Goal: Information Seeking & Learning: Check status

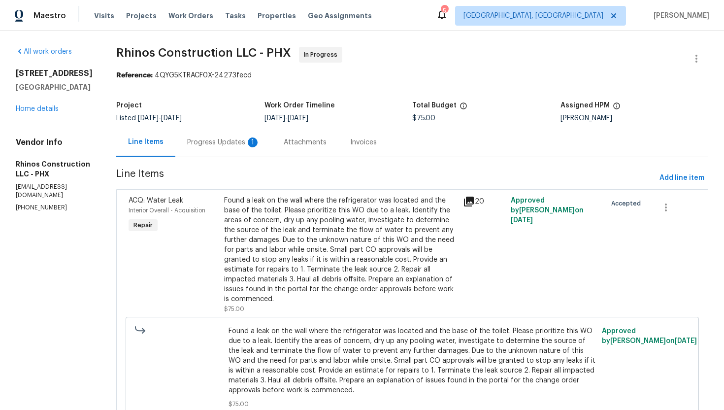
click at [237, 145] on div "Progress Updates 1" at bounding box center [223, 143] width 73 height 10
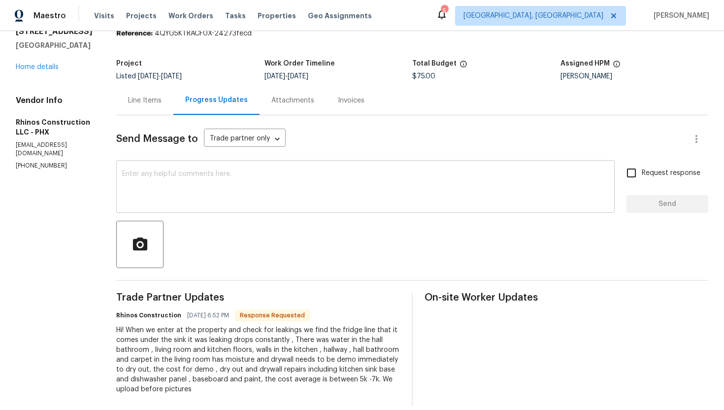
scroll to position [54, 0]
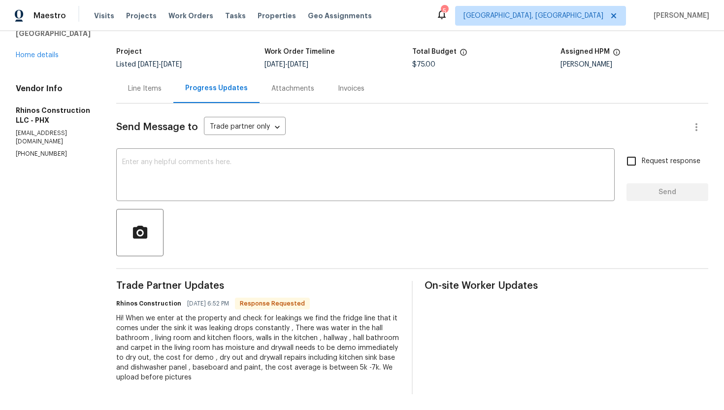
click at [142, 98] on div "Line Items" at bounding box center [144, 88] width 57 height 29
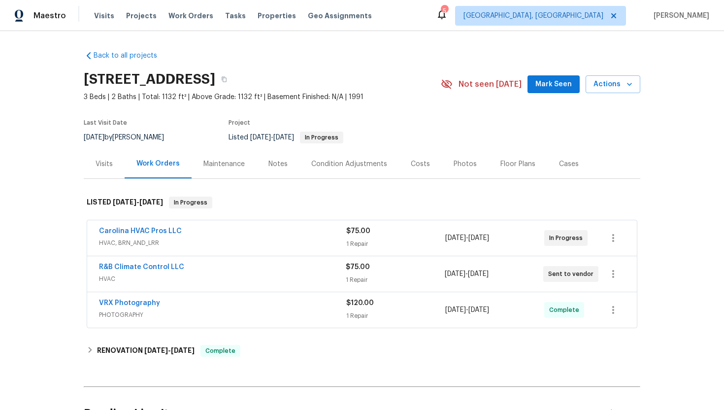
click at [186, 276] on span "HVAC" at bounding box center [222, 279] width 247 height 10
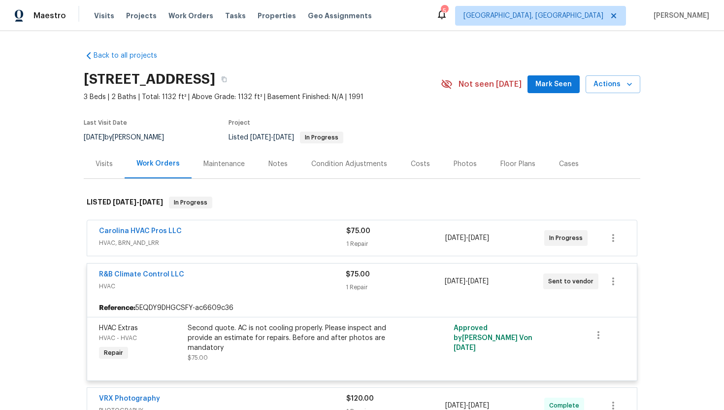
click at [257, 241] on span "HVAC, BRN_AND_LRR" at bounding box center [222, 243] width 247 height 10
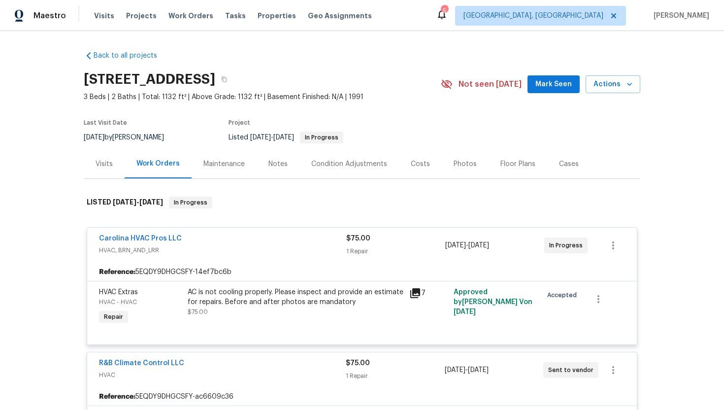
click at [105, 161] on div "Visits" at bounding box center [104, 164] width 17 height 10
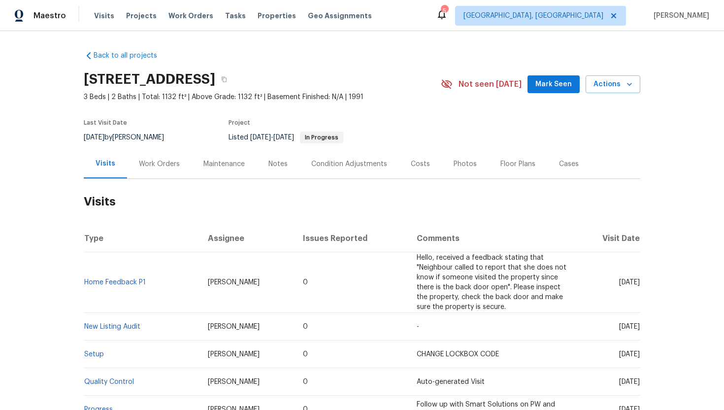
click at [619, 284] on span "Thu, Aug 14 2025" at bounding box center [629, 282] width 21 height 7
drag, startPoint x: 599, startPoint y: 282, endPoint x: 640, endPoint y: 285, distance: 40.5
click at [640, 285] on span "Thu, Aug 14 2025" at bounding box center [629, 282] width 21 height 7
copy span "Aug 14 2025"
click at [145, 163] on div "Work Orders" at bounding box center [159, 164] width 41 height 10
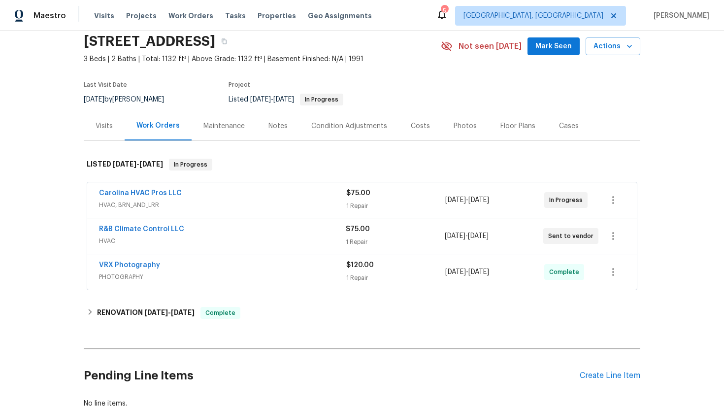
scroll to position [70, 0]
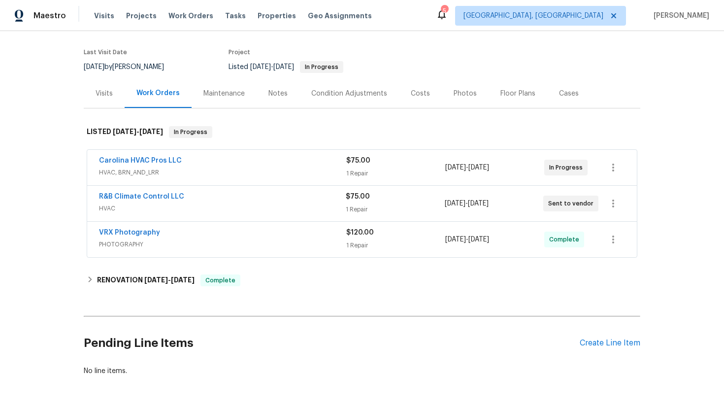
click at [178, 251] on div "VRX Photography PHOTOGRAPHY $120.00 1 Repair 8/12/2025 - 8/13/2025 Complete" at bounding box center [362, 239] width 550 height 35
drag, startPoint x: 168, startPoint y: 235, endPoint x: 76, endPoint y: 231, distance: 92.3
click at [76, 231] on div "Back to all projects 4609 Cottonwood Ln, Gastonia, NC 28052 3 Beds | 2 Baths | …" at bounding box center [362, 220] width 724 height 379
copy link "VRX Photography"
drag, startPoint x: 517, startPoint y: 241, endPoint x: 423, endPoint y: 241, distance: 94.1
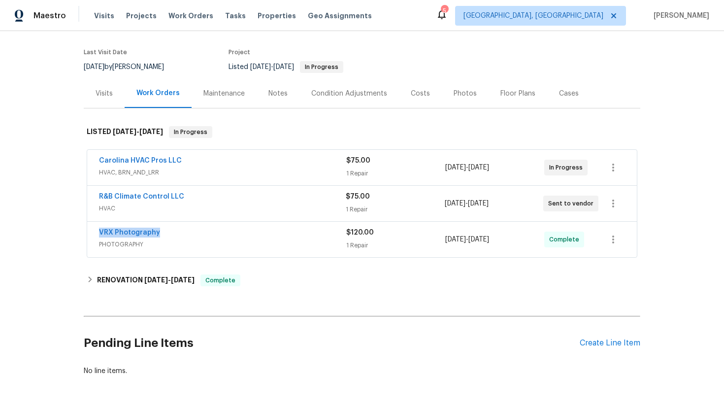
click at [423, 241] on div "VRX Photography PHOTOGRAPHY $120.00 1 Repair 8/12/2025 - 8/13/2025 Complete" at bounding box center [350, 240] width 503 height 24
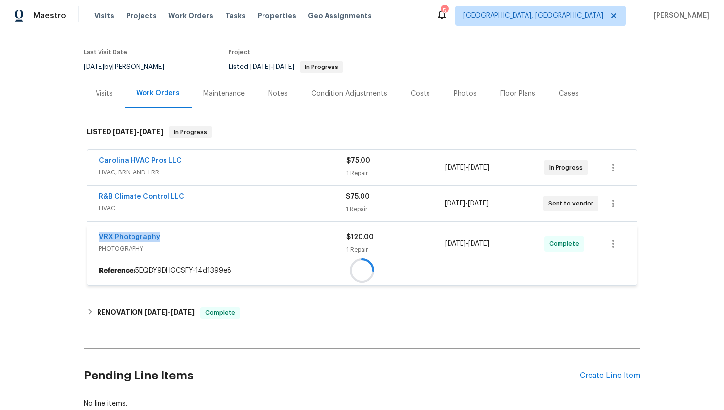
copy div "8/12/2025 - 8/13/2025"
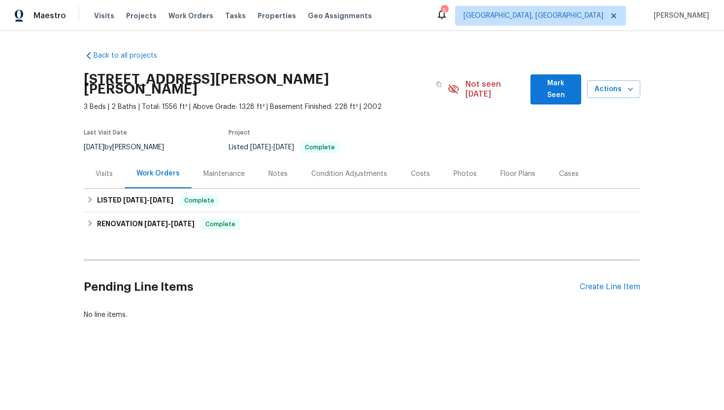
click at [117, 164] on div "Visits" at bounding box center [104, 173] width 41 height 29
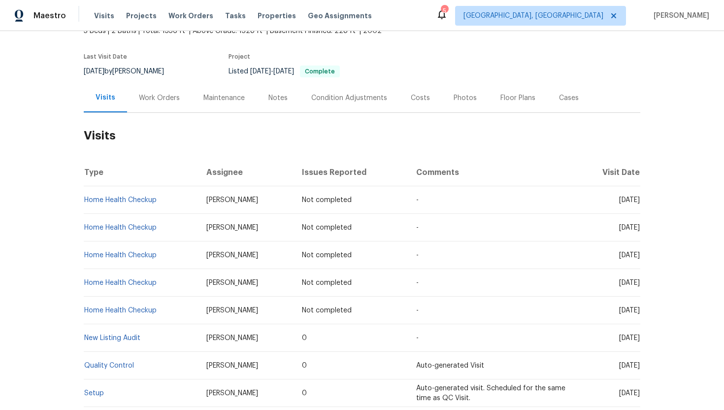
scroll to position [79, 0]
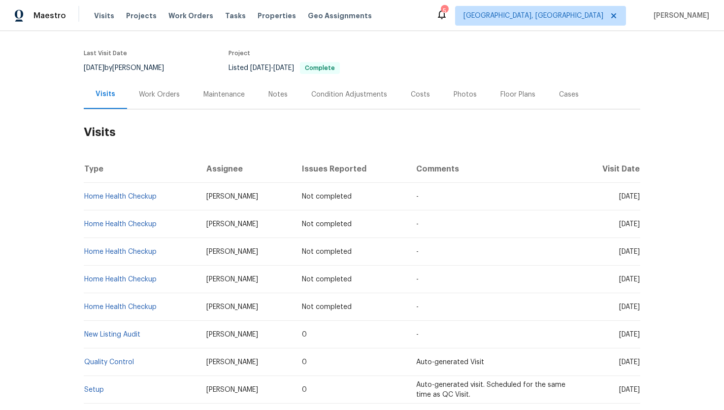
click at [173, 90] on div "Work Orders" at bounding box center [159, 95] width 41 height 10
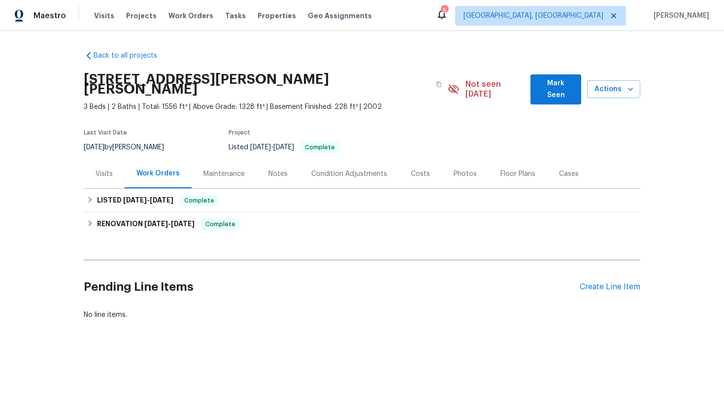
click at [113, 160] on div "Visits" at bounding box center [104, 173] width 41 height 29
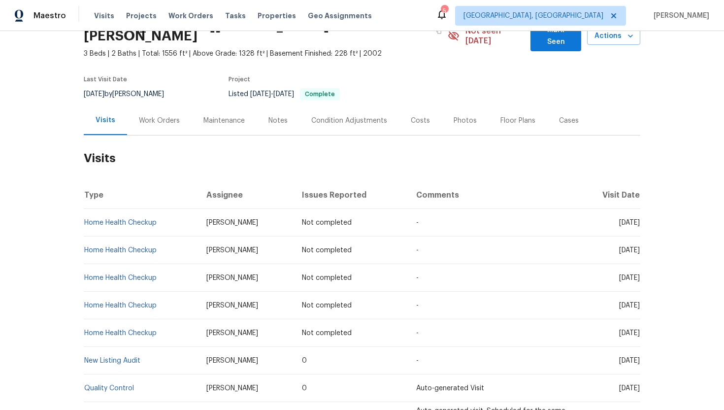
scroll to position [91, 0]
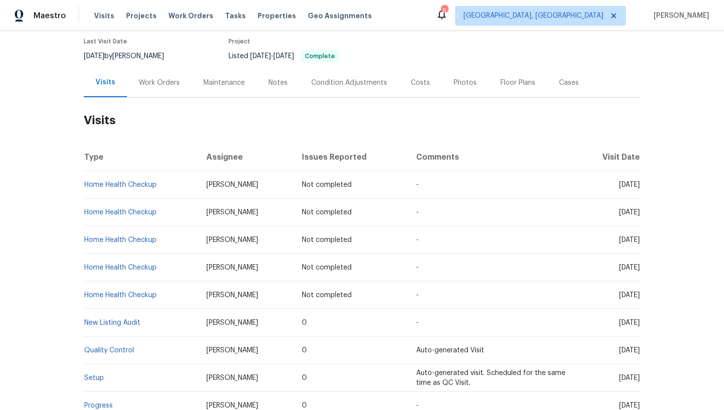
drag, startPoint x: 604, startPoint y: 314, endPoint x: 640, endPoint y: 315, distance: 36.5
click at [640, 315] on td "Thu, Jul 31 2025" at bounding box center [608, 323] width 65 height 28
copy span "Jul 31 2025"
click at [155, 78] on div "Work Orders" at bounding box center [159, 83] width 41 height 10
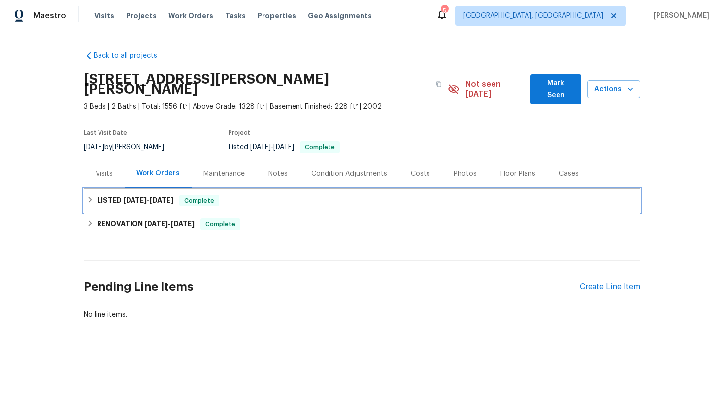
click at [158, 197] on span "7/31/25" at bounding box center [162, 200] width 24 height 7
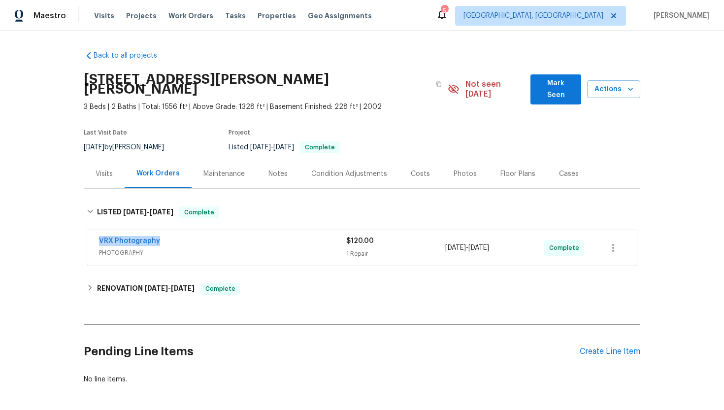
drag, startPoint x: 171, startPoint y: 234, endPoint x: 75, endPoint y: 231, distance: 95.7
click at [75, 231] on div "Back to all projects 501 Hollis Thompson Dr, Whitesburg, GA 30185 3 Beds | 2 Ba…" at bounding box center [362, 220] width 724 height 379
copy link "VRX Photography"
drag, startPoint x: 521, startPoint y: 238, endPoint x: 414, endPoint y: 238, distance: 107.4
click at [414, 238] on div "VRX Photography PHOTOGRAPHY $120.00 1 Repair 7/30/2025 - 7/31/2025 Complete" at bounding box center [350, 248] width 503 height 24
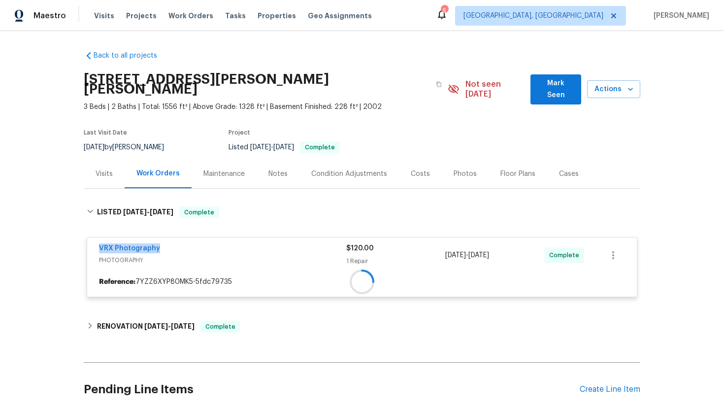
copy div "1 Repair 7/30/2025 - 7/31/2025"
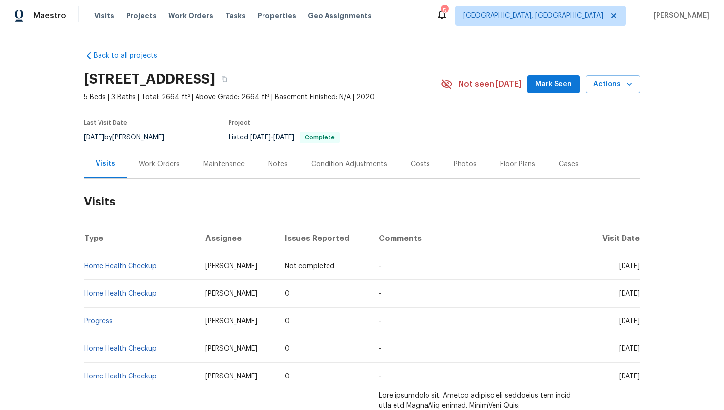
drag, startPoint x: 601, startPoint y: 294, endPoint x: 635, endPoint y: 299, distance: 34.8
click at [635, 299] on td "[DATE]" at bounding box center [614, 294] width 54 height 28
copy span "[DATE]"
click at [143, 167] on div "Work Orders" at bounding box center [159, 164] width 41 height 10
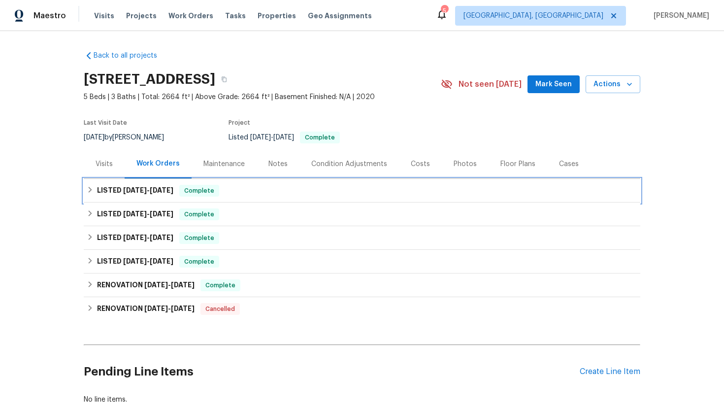
click at [172, 182] on div "LISTED 8/5/25 - 8/14/25 Complete" at bounding box center [362, 191] width 557 height 24
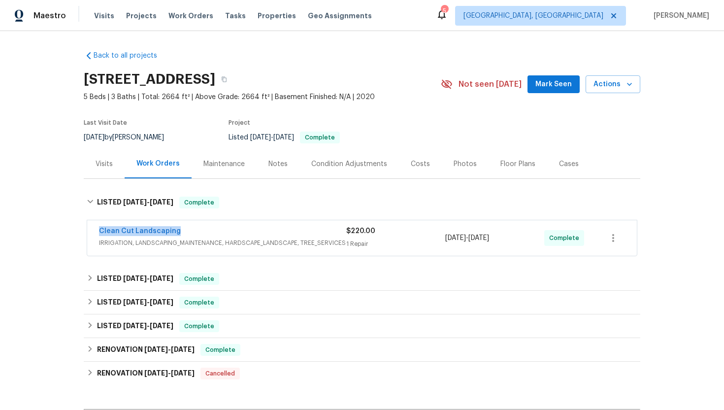
drag, startPoint x: 187, startPoint y: 229, endPoint x: 79, endPoint y: 234, distance: 108.0
click at [79, 234] on div "Back to all projects 1911 Winston Store Loop, Richmond, TX 77469 5 Beds | 3 Bat…" at bounding box center [362, 220] width 724 height 379
copy link "Clean Cut Landscaping"
drag, startPoint x: 520, startPoint y: 239, endPoint x: 441, endPoint y: 239, distance: 79.3
click at [441, 239] on div "Clean Cut Landscaping IRRIGATION, LANDSCAPING_MAINTENANCE, HARDSCAPE_LANDSCAPE,…" at bounding box center [350, 238] width 503 height 24
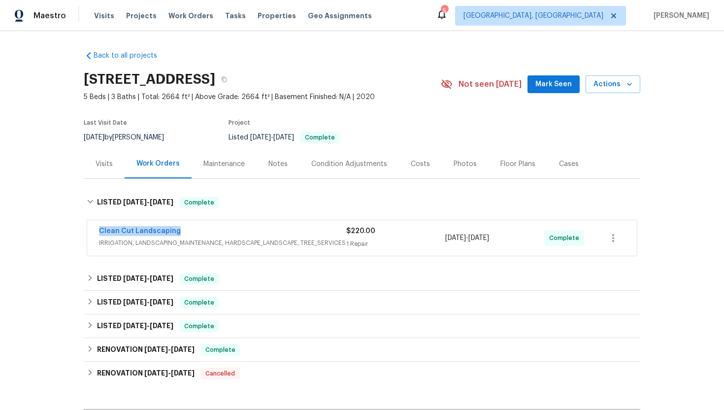
copy div "8/8/2025 - 8/13/2025"
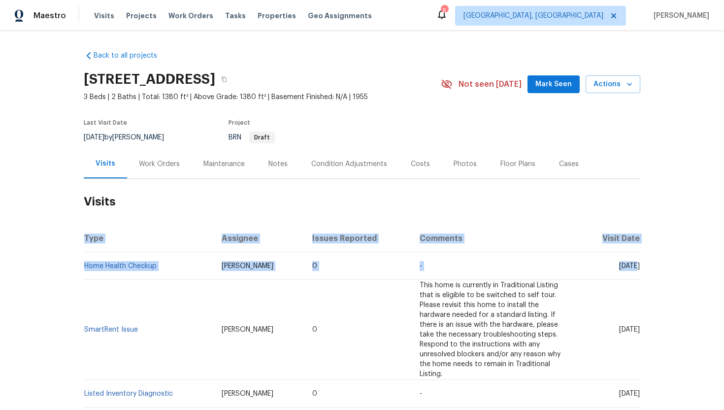
drag, startPoint x: 604, startPoint y: 268, endPoint x: 643, endPoint y: 268, distance: 38.9
click at [643, 268] on div "Back to all projects [STREET_ADDRESS] 3 Beds | 2 Baths | Total: 1380 ft² | Abov…" at bounding box center [362, 220] width 724 height 379
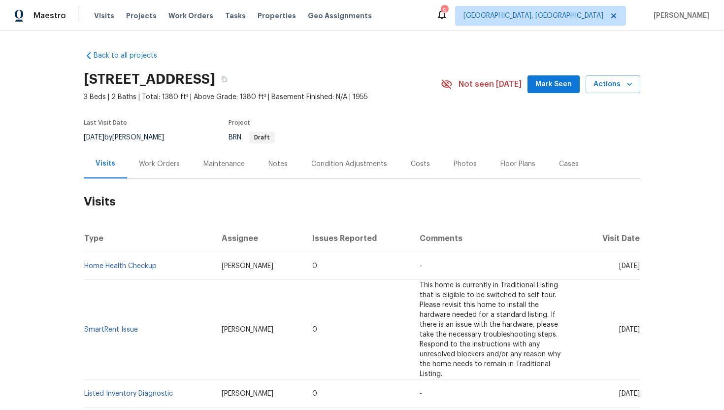
drag, startPoint x: 603, startPoint y: 267, endPoint x: 638, endPoint y: 268, distance: 35.0
click at [638, 268] on span "[DATE]" at bounding box center [629, 266] width 21 height 7
copy span "[DATE]"
click at [168, 162] on div "Work Orders" at bounding box center [159, 164] width 41 height 10
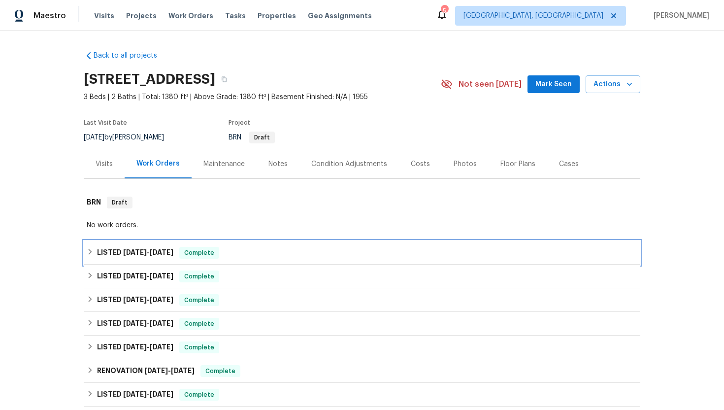
click at [206, 253] on span "Complete" at bounding box center [199, 253] width 38 height 10
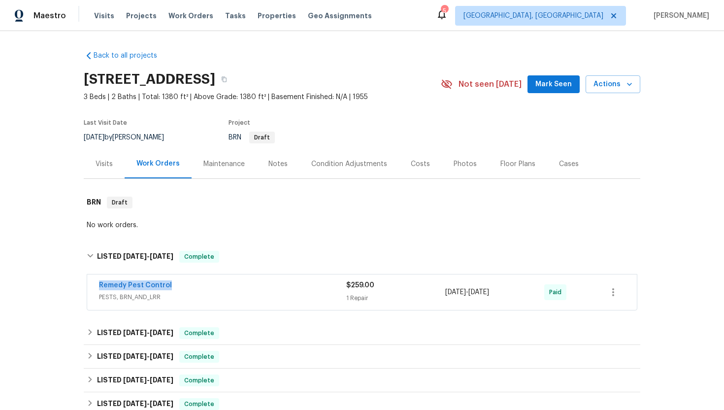
drag, startPoint x: 184, startPoint y: 285, endPoint x: 73, endPoint y: 285, distance: 110.4
click at [73, 285] on div "Back to all projects 924 Springdale Ln, Gastonia, NC 28052 3 Beds | 2 Baths | T…" at bounding box center [362, 220] width 724 height 379
copy link "Remedy Pest Control"
drag, startPoint x: 513, startPoint y: 293, endPoint x: 446, endPoint y: 293, distance: 67.5
click at [446, 293] on div "7/9/2025 - 7/9/2025" at bounding box center [495, 292] width 99 height 24
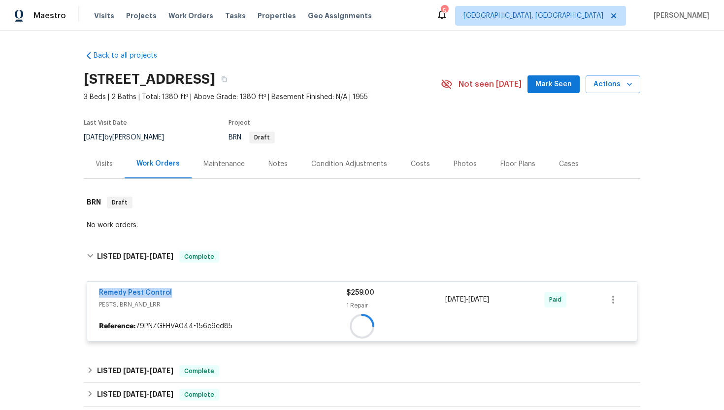
copy span "7/9/2025 - 7/9/2025"
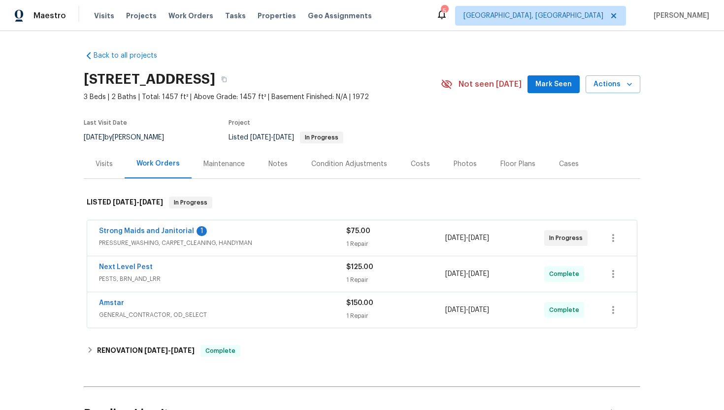
click at [303, 241] on span "PRESSURE_WASHING, CARPET_CLEANING, HANDYMAN" at bounding box center [222, 243] width 247 height 10
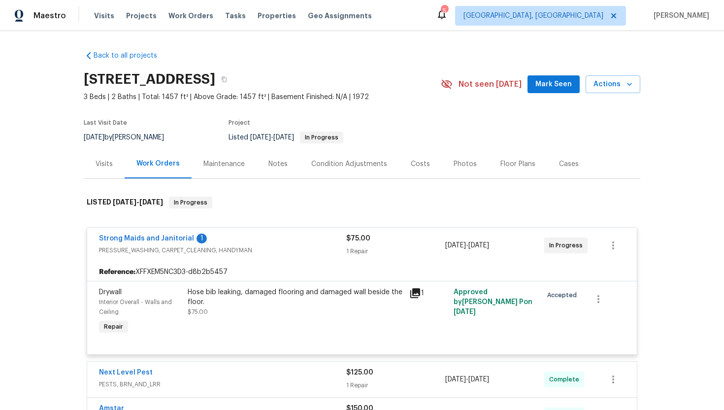
scroll to position [6, 0]
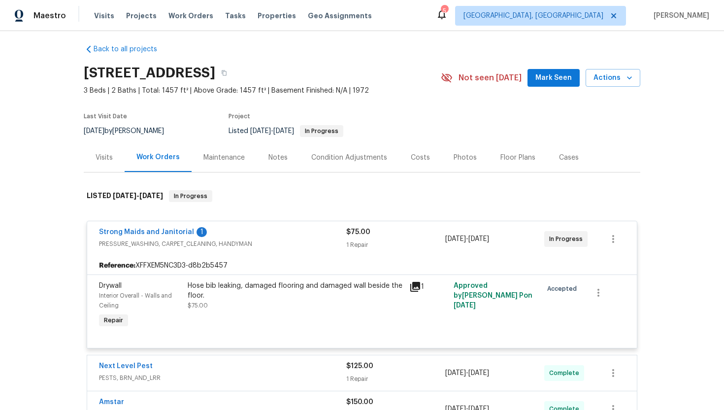
click at [94, 161] on div "Visits" at bounding box center [104, 157] width 41 height 29
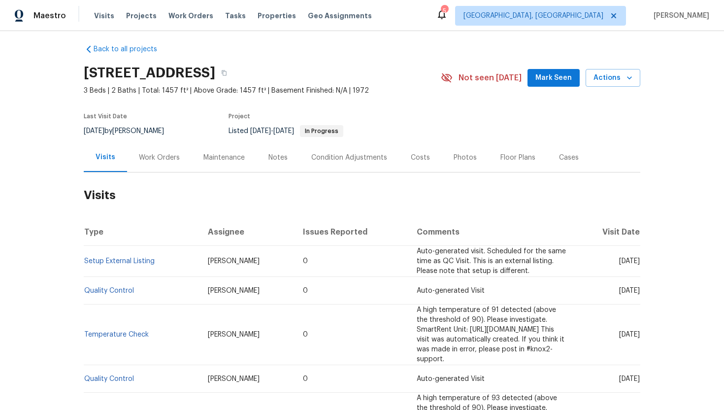
click at [169, 159] on div "Work Orders" at bounding box center [159, 158] width 41 height 10
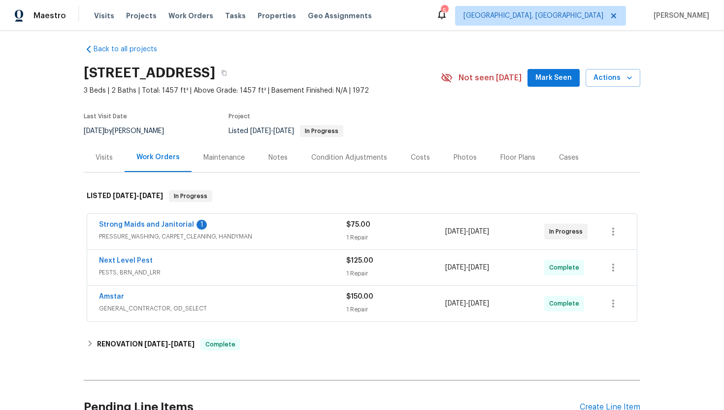
click at [318, 234] on span "PRESSURE_WASHING, CARPET_CLEANING, HANDYMAN" at bounding box center [222, 237] width 247 height 10
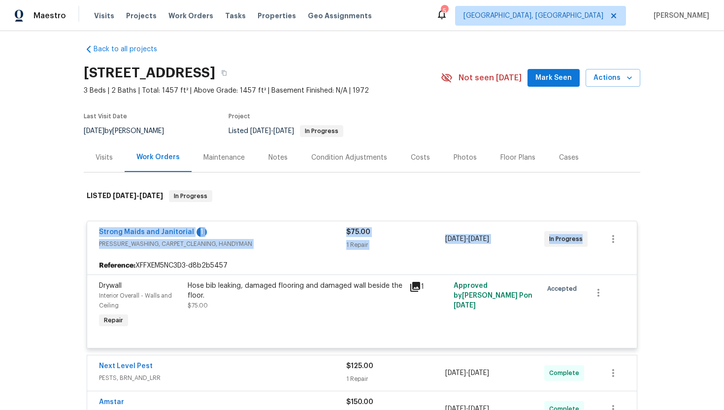
drag, startPoint x: 585, startPoint y: 240, endPoint x: 92, endPoint y: 230, distance: 492.9
click at [92, 230] on div "Strong Maids and Janitorial 1 PRESSURE_WASHING, CARPET_CLEANING, HANDYMAN $75.0…" at bounding box center [362, 238] width 550 height 35
copy div "Strong Maids and Janitorial 1 PRESSURE_WASHING, CARPET_CLEANING, HANDYMAN $75.0…"
click at [172, 234] on link "Strong Maids and Janitorial" at bounding box center [146, 232] width 95 height 7
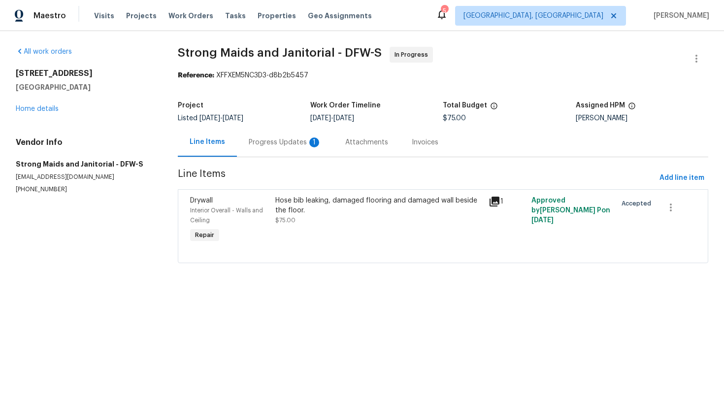
click at [285, 148] on div "Progress Updates 1" at bounding box center [285, 142] width 97 height 29
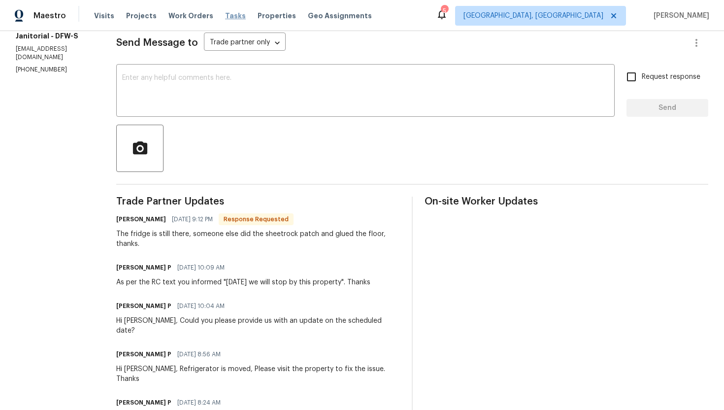
scroll to position [150, 0]
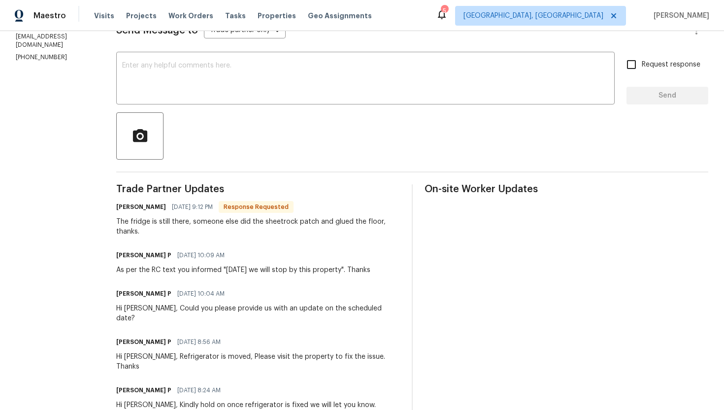
click at [245, 230] on div "The fridge is still there, someone else did the sheetrock patch and glued the f…" at bounding box center [258, 227] width 284 height 20
click at [245, 219] on div "The fridge is still there, someone else did the sheetrock patch and glued the f…" at bounding box center [258, 227] width 284 height 20
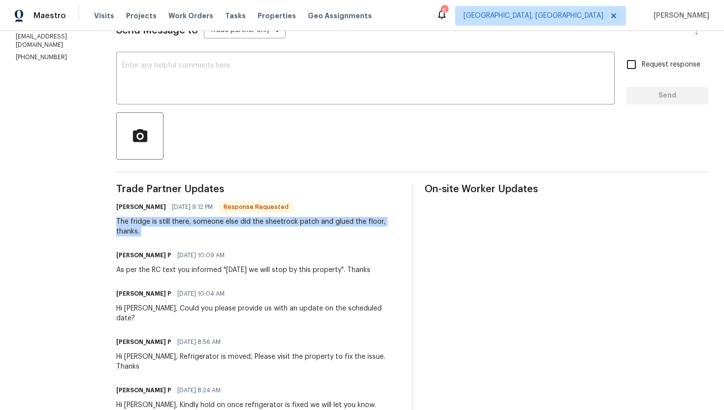
click at [245, 219] on div "The fridge is still there, someone else did the sheetrock patch and glued the f…" at bounding box center [258, 227] width 284 height 20
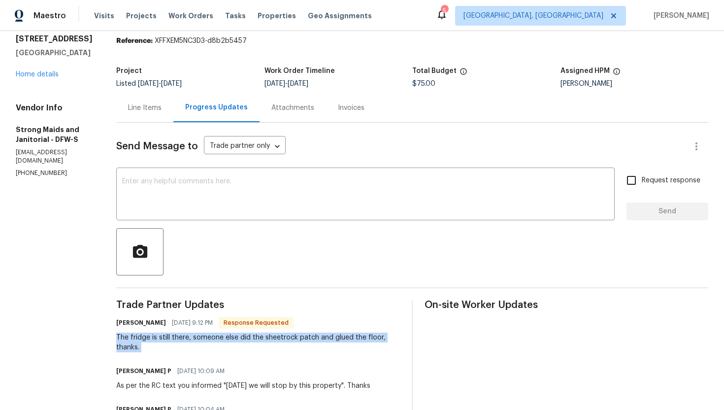
scroll to position [32, 0]
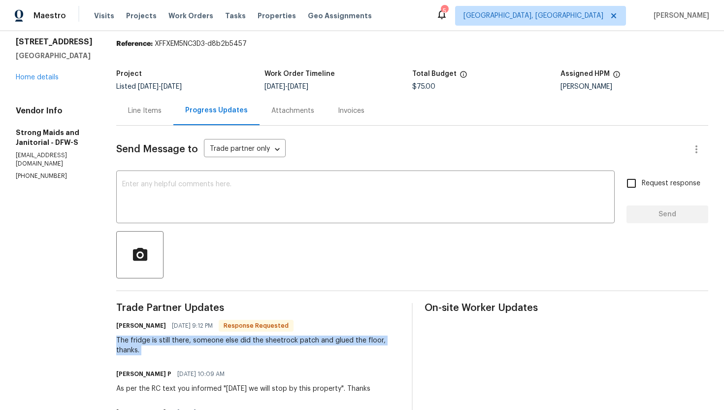
click at [209, 344] on div "The fridge is still there, someone else did the sheetrock patch and glued the f…" at bounding box center [258, 346] width 284 height 20
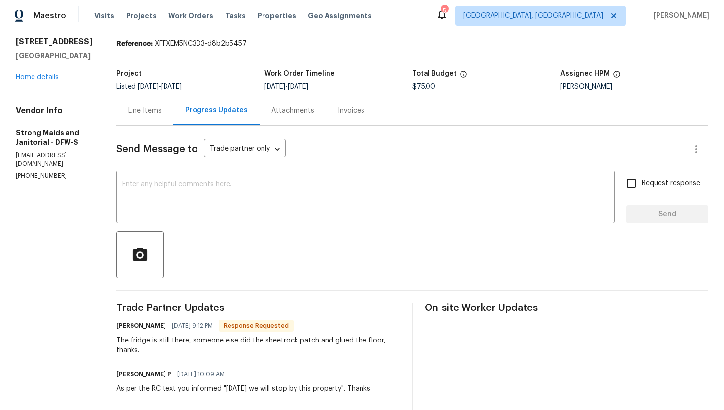
click at [147, 104] on div "Line Items" at bounding box center [144, 110] width 57 height 29
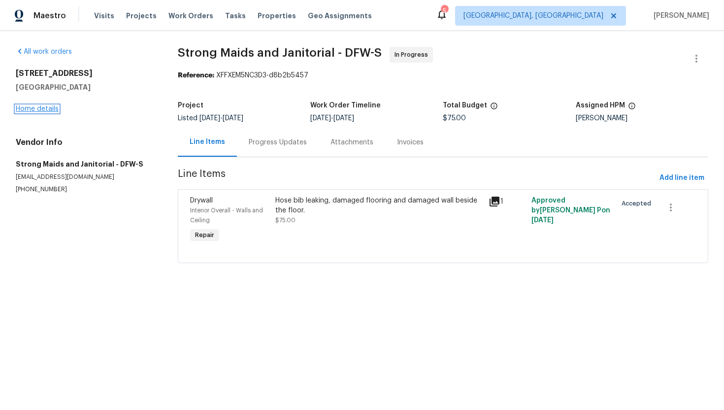
click at [34, 111] on link "Home details" at bounding box center [37, 108] width 43 height 7
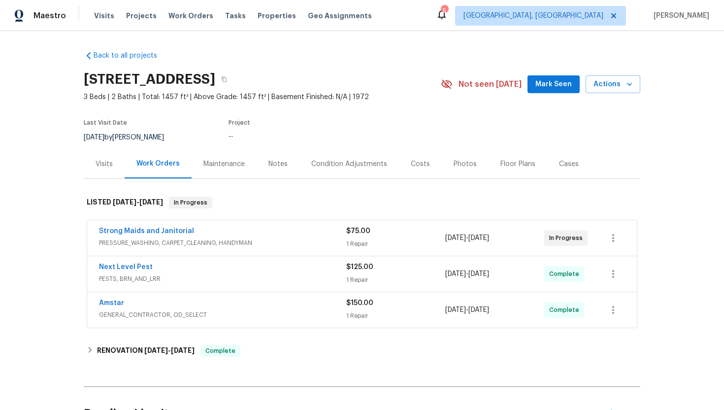
click at [264, 230] on div "Strong Maids and Janitorial" at bounding box center [222, 232] width 247 height 12
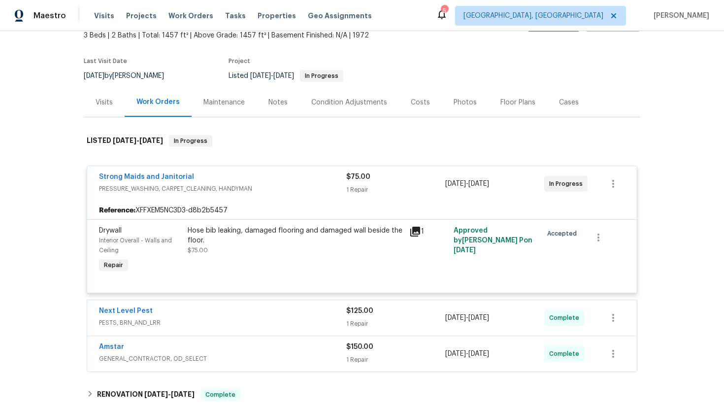
scroll to position [84, 0]
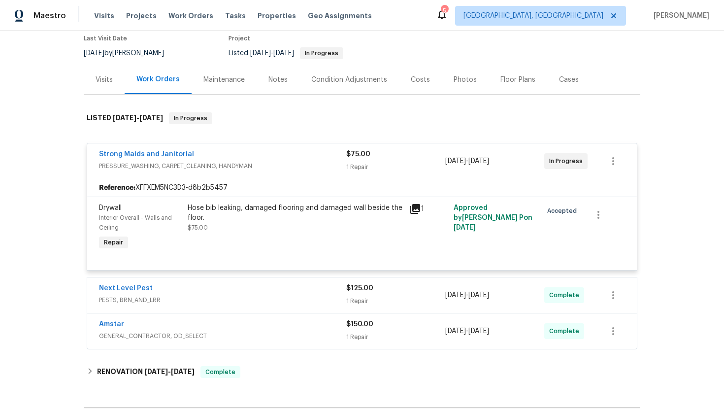
click at [172, 150] on span "Strong Maids and Janitorial" at bounding box center [146, 154] width 95 height 10
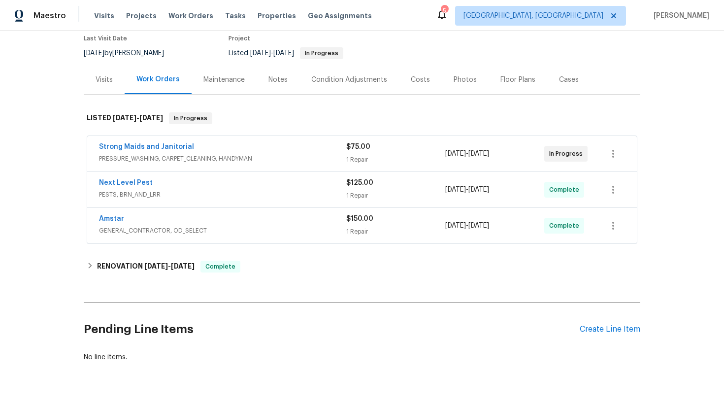
click at [174, 142] on span "Strong Maids and Janitorial" at bounding box center [146, 147] width 95 height 10
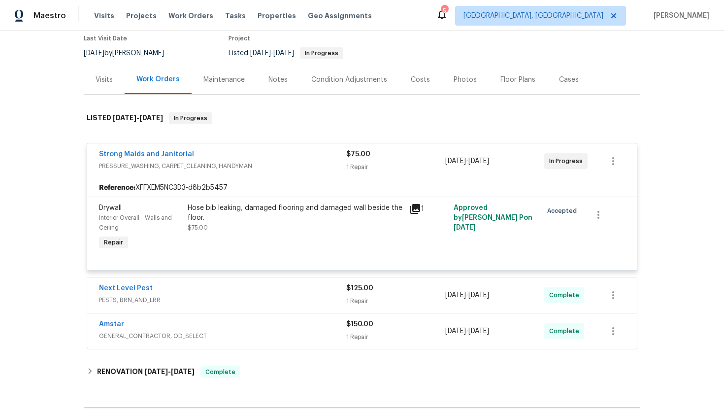
click at [407, 214] on div "1" at bounding box center [429, 227] width 44 height 55
click at [411, 211] on icon at bounding box center [416, 209] width 10 height 10
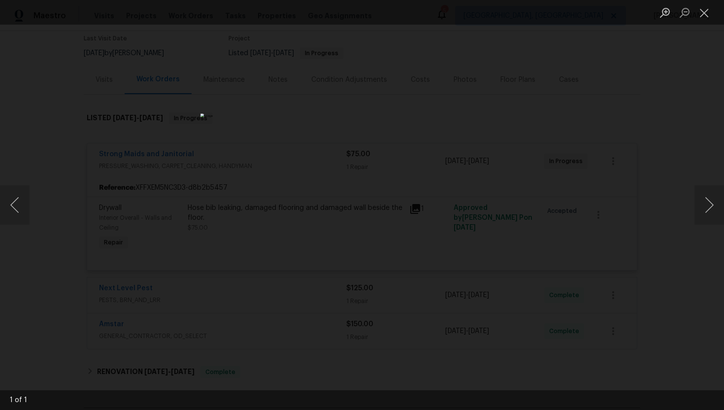
click at [584, 228] on div "Lightbox" at bounding box center [362, 205] width 724 height 410
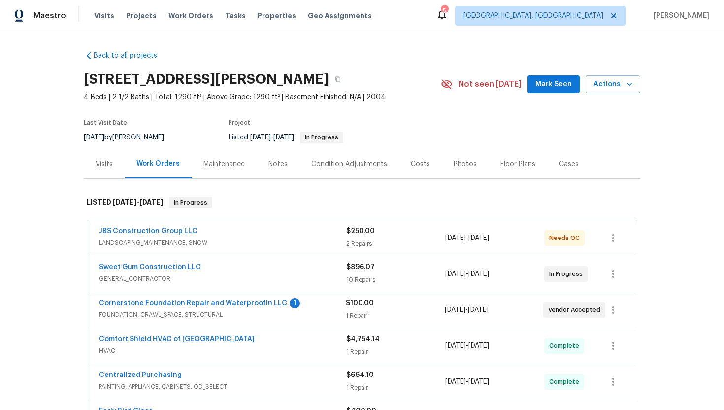
scroll to position [17, 0]
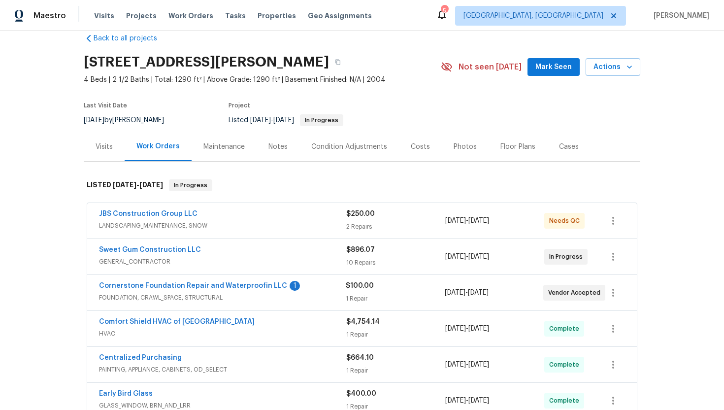
click at [285, 254] on div "Sweet Gum Construction LLC" at bounding box center [222, 251] width 247 height 12
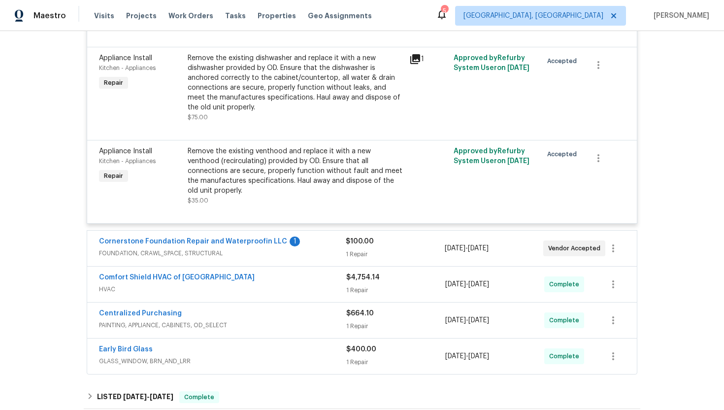
scroll to position [1014, 0]
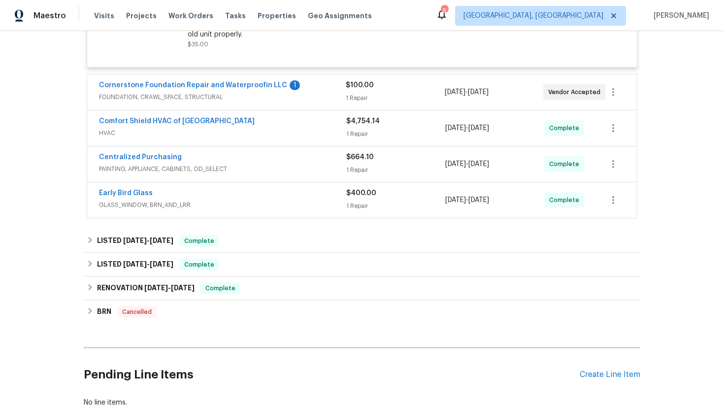
click at [292, 92] on span "FOUNDATION, CRAWL_SPACE, STRUCTURAL" at bounding box center [222, 97] width 247 height 10
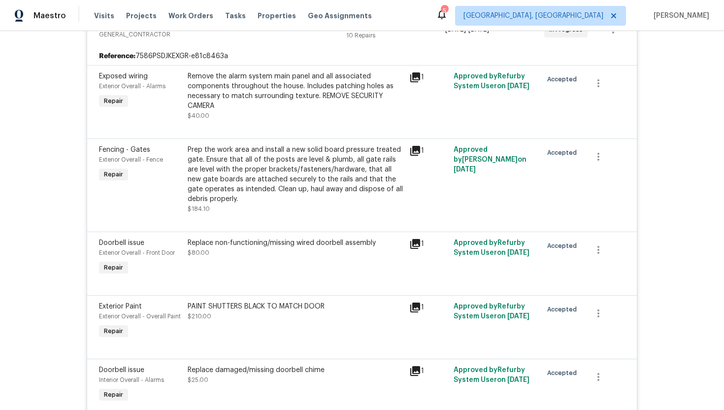
scroll to position [19, 0]
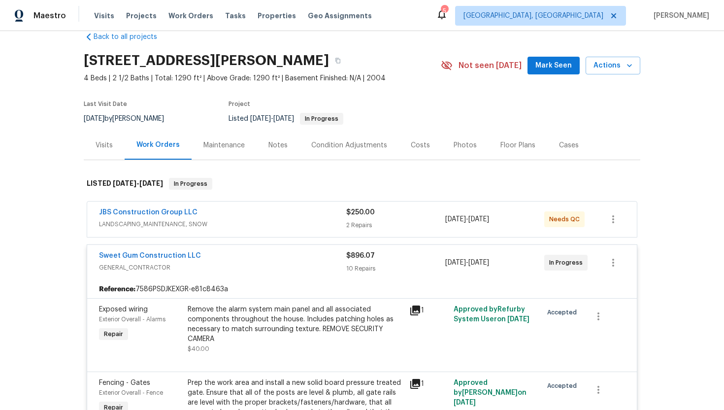
click at [305, 220] on span "LANDSCAPING_MAINTENANCE, SNOW" at bounding box center [222, 224] width 247 height 10
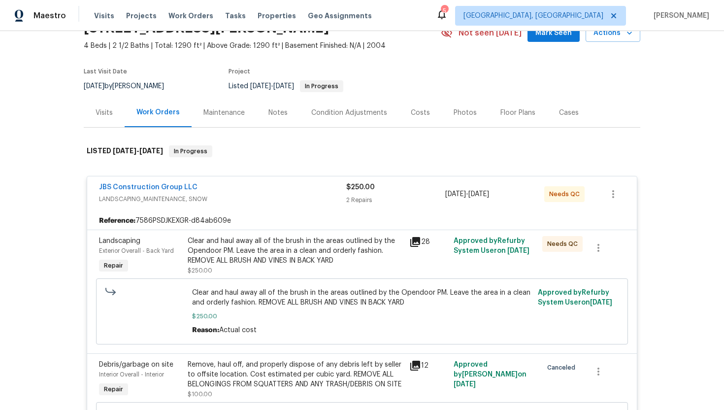
scroll to position [437, 0]
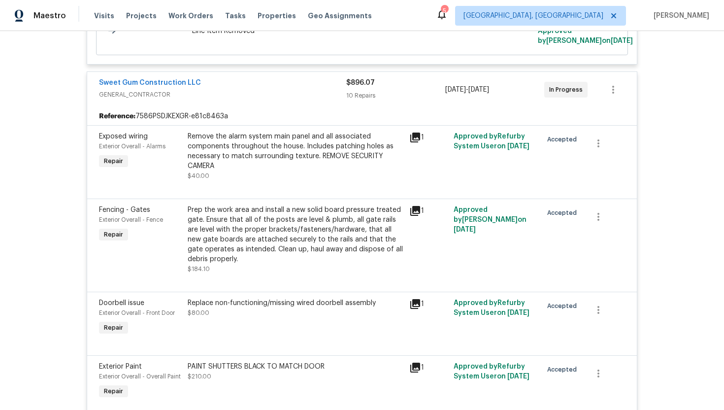
click at [411, 216] on icon at bounding box center [416, 211] width 10 height 10
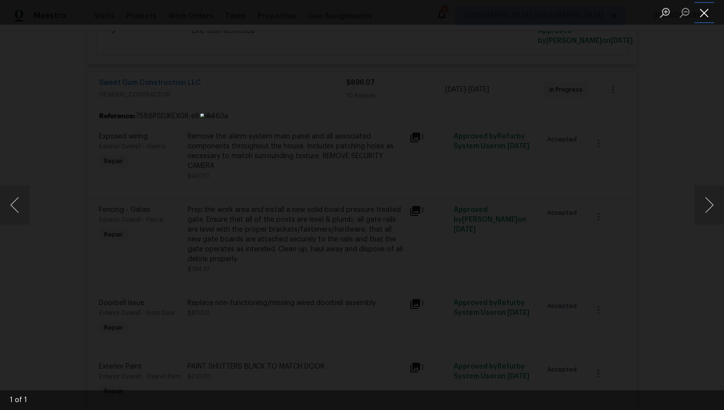
click at [696, 12] on button "Close lightbox" at bounding box center [705, 12] width 20 height 17
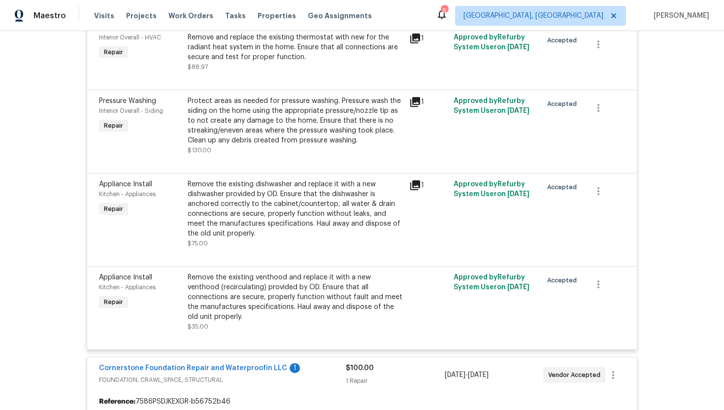
scroll to position [963, 0]
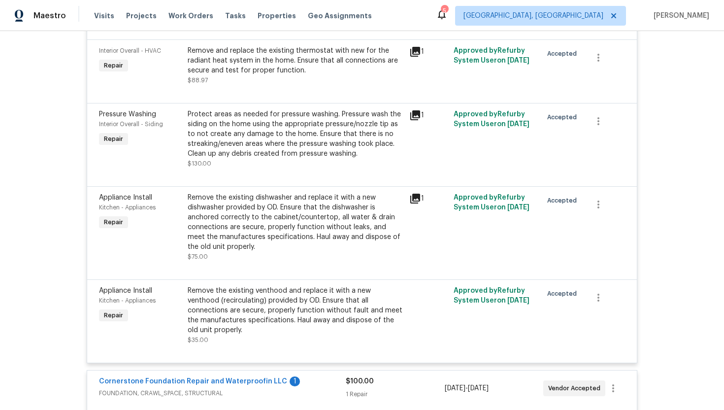
click at [415, 199] on icon at bounding box center [416, 199] width 10 height 10
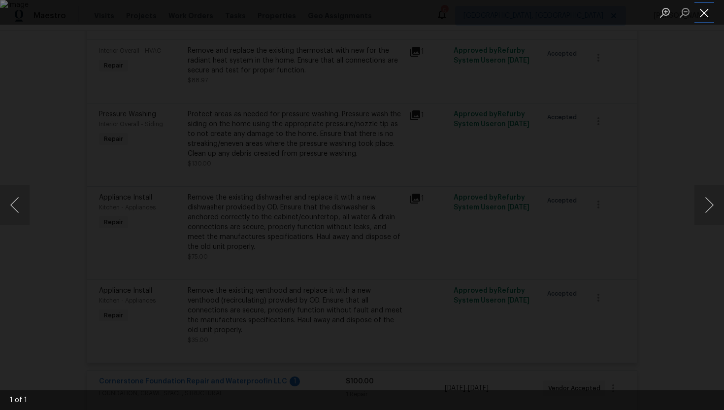
click at [707, 20] on button "Close lightbox" at bounding box center [705, 12] width 20 height 17
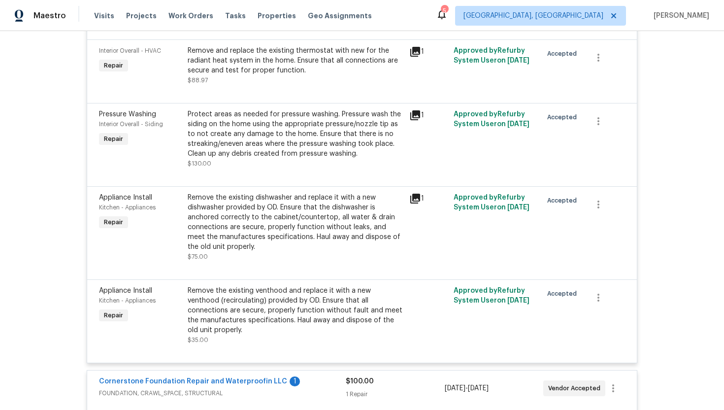
click at [411, 117] on icon at bounding box center [416, 115] width 10 height 10
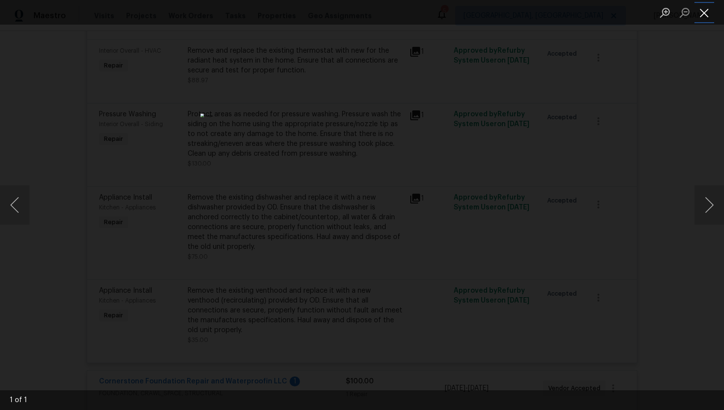
click at [707, 14] on button "Close lightbox" at bounding box center [705, 12] width 20 height 17
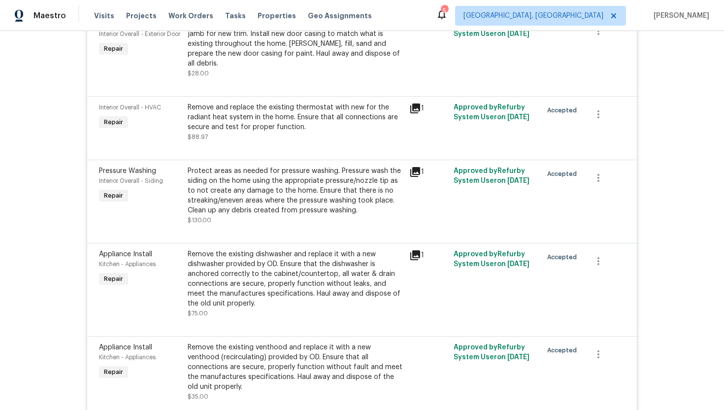
scroll to position [872, 0]
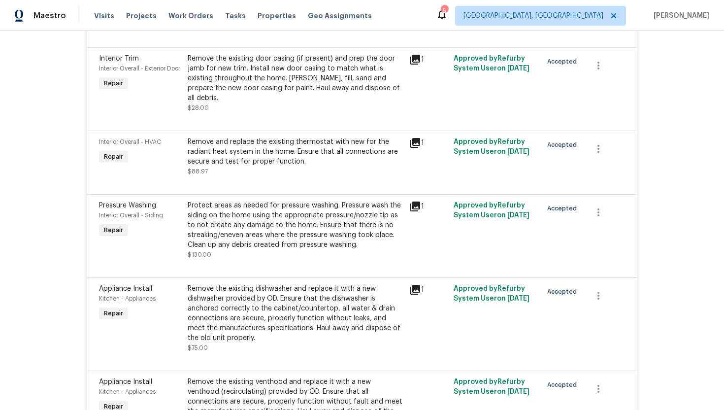
click at [423, 147] on div "1" at bounding box center [429, 143] width 38 height 12
click at [415, 145] on icon at bounding box center [416, 143] width 10 height 10
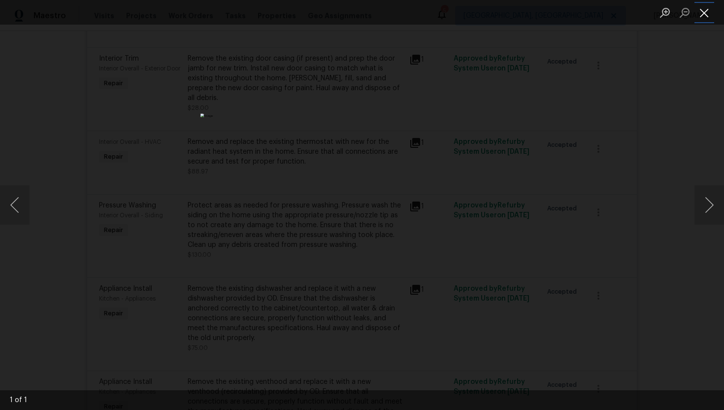
click at [704, 16] on button "Close lightbox" at bounding box center [705, 12] width 20 height 17
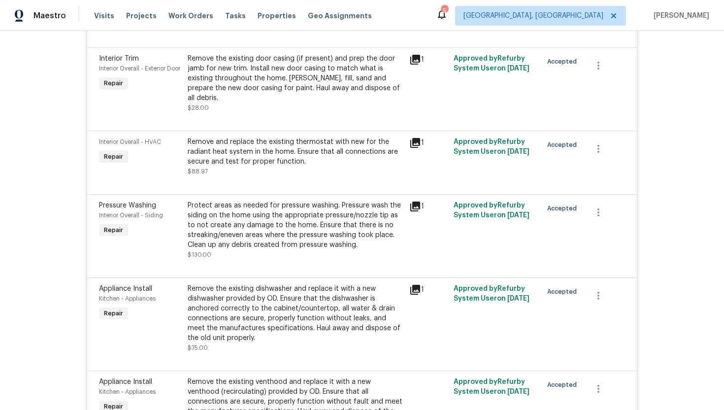
scroll to position [807, 0]
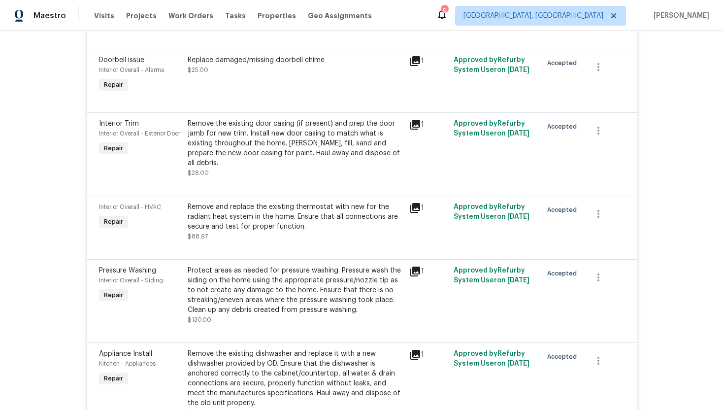
click at [416, 130] on icon at bounding box center [416, 125] width 10 height 10
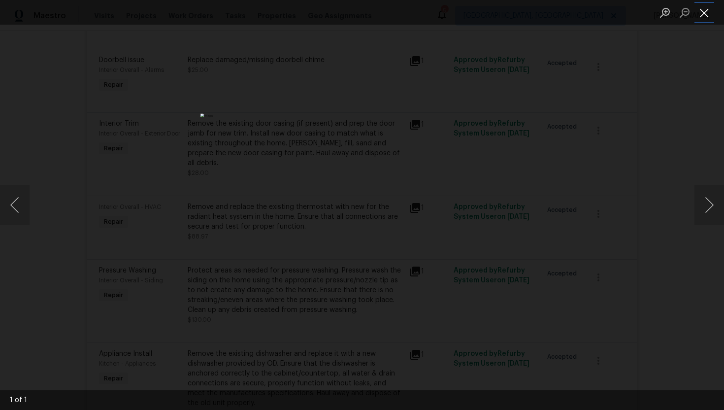
click at [707, 16] on button "Close lightbox" at bounding box center [705, 12] width 20 height 17
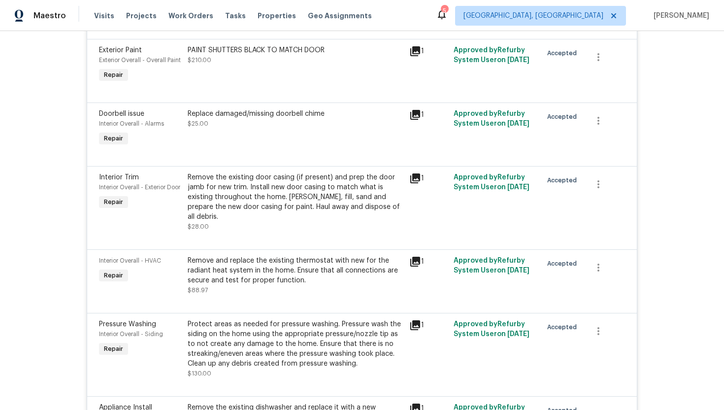
scroll to position [699, 0]
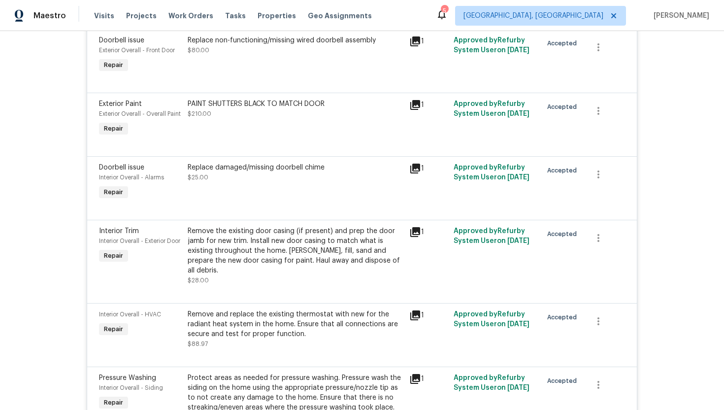
click at [421, 174] on div "1" at bounding box center [429, 169] width 38 height 12
click at [420, 174] on icon at bounding box center [416, 169] width 12 height 12
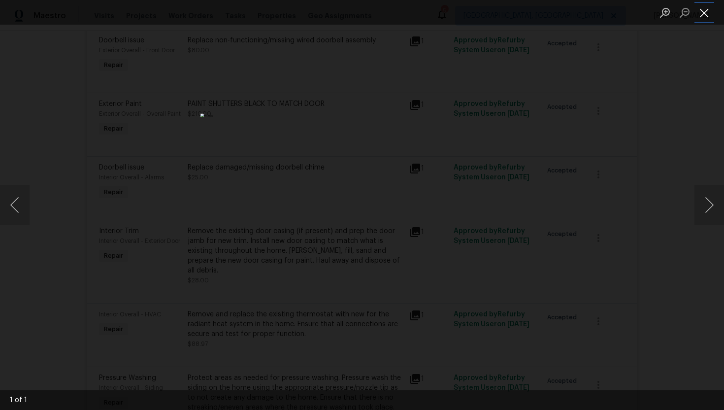
click at [706, 14] on button "Close lightbox" at bounding box center [705, 12] width 20 height 17
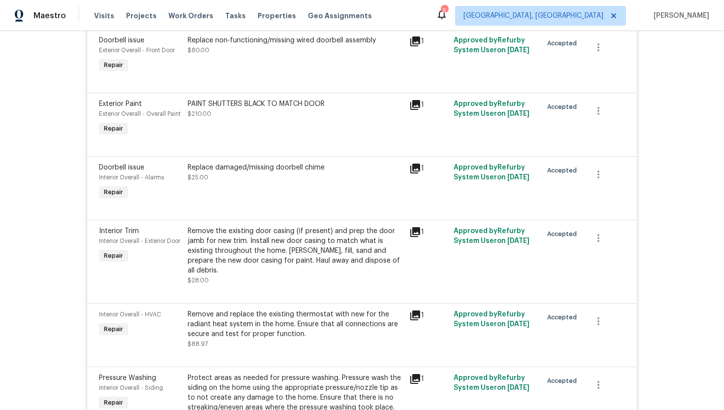
click at [418, 110] on icon at bounding box center [416, 105] width 10 height 10
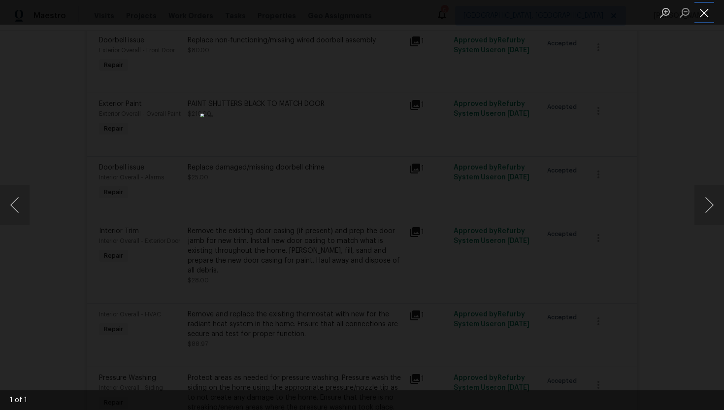
click at [709, 10] on button "Close lightbox" at bounding box center [705, 12] width 20 height 17
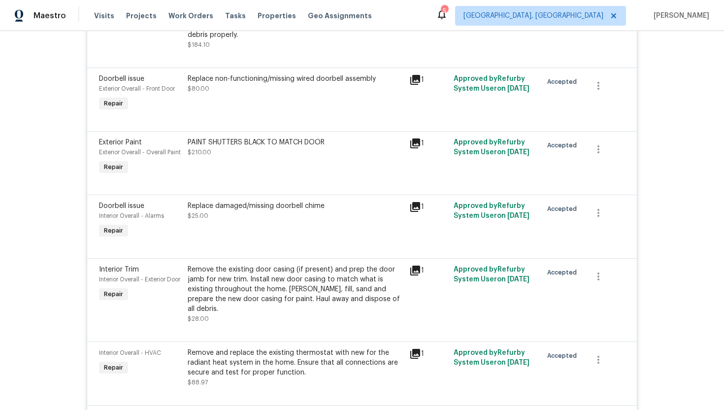
scroll to position [623, 0]
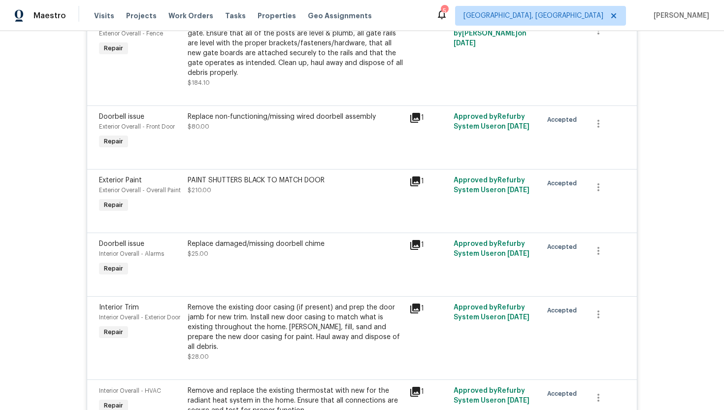
click at [414, 137] on div "1" at bounding box center [429, 131] width 44 height 45
click at [419, 123] on icon at bounding box center [416, 118] width 10 height 10
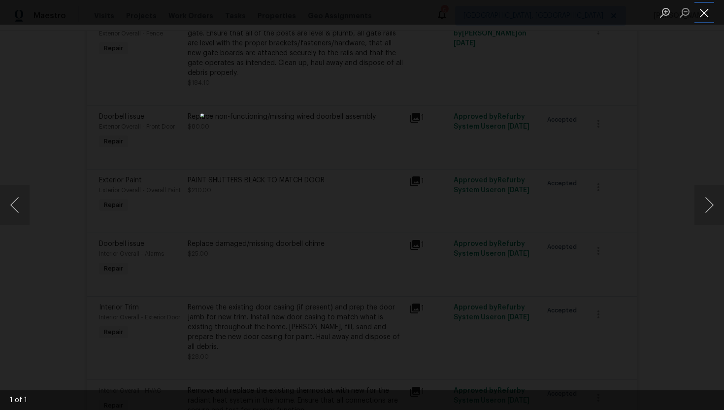
click at [706, 13] on button "Close lightbox" at bounding box center [705, 12] width 20 height 17
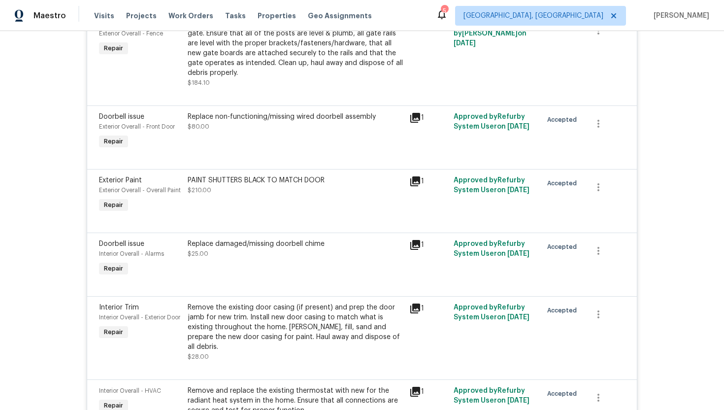
scroll to position [571, 0]
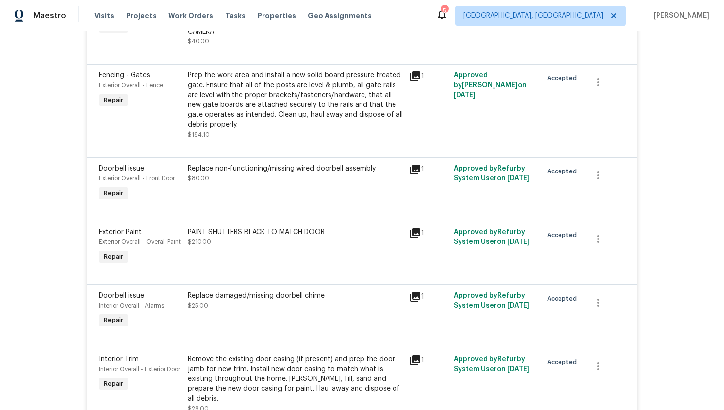
click at [421, 82] on div "1" at bounding box center [429, 76] width 38 height 12
click at [420, 81] on icon at bounding box center [416, 76] width 10 height 10
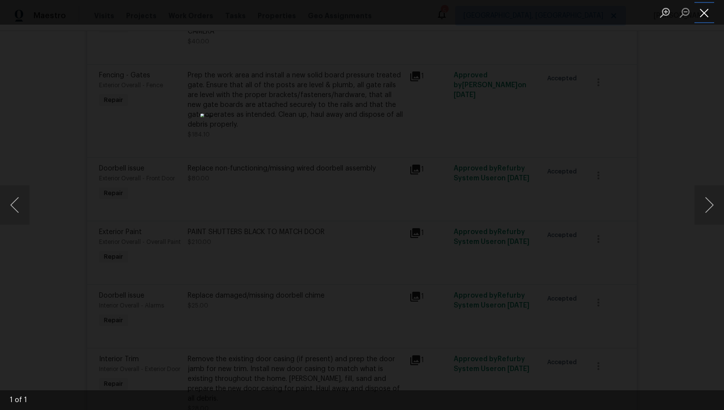
click at [709, 20] on button "Close lightbox" at bounding box center [705, 12] width 20 height 17
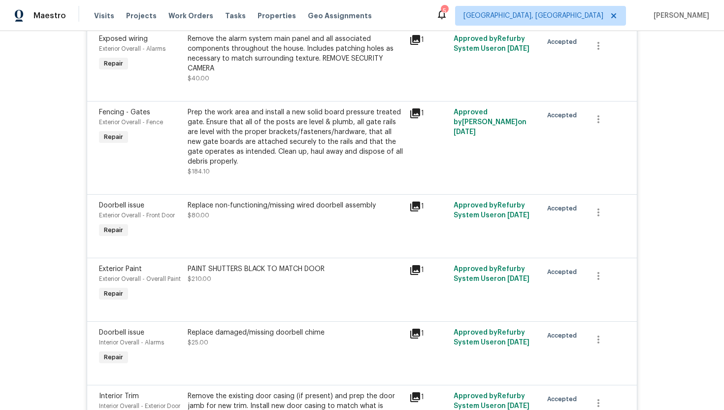
scroll to position [466, 0]
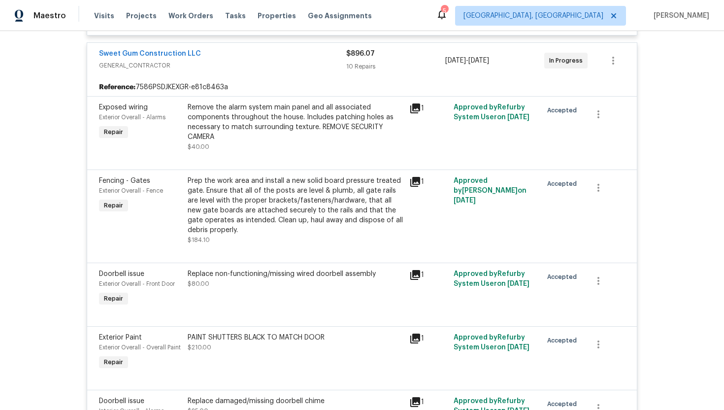
click at [417, 113] on icon at bounding box center [416, 108] width 10 height 10
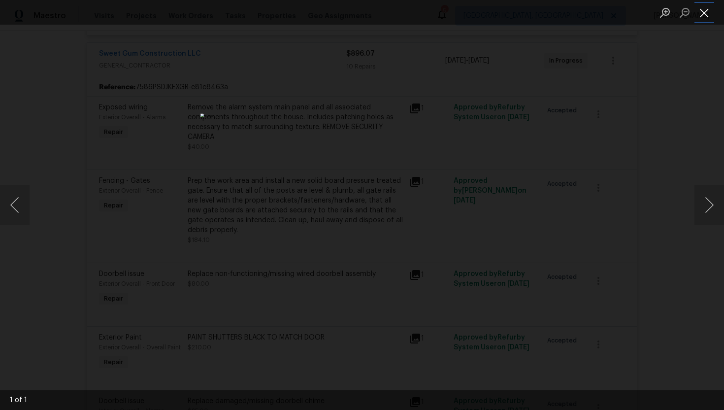
click at [704, 11] on button "Close lightbox" at bounding box center [705, 12] width 20 height 17
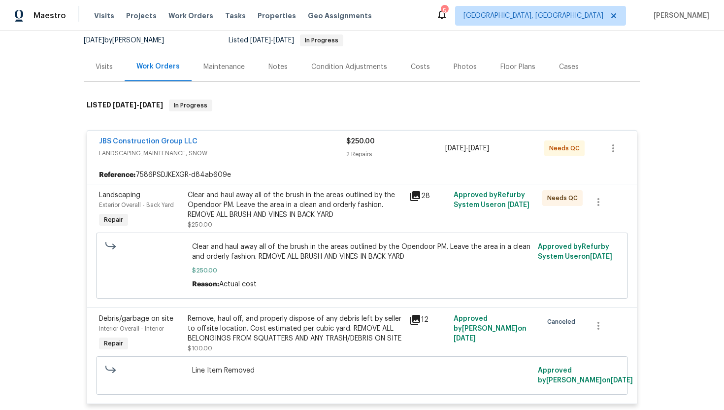
scroll to position [132, 0]
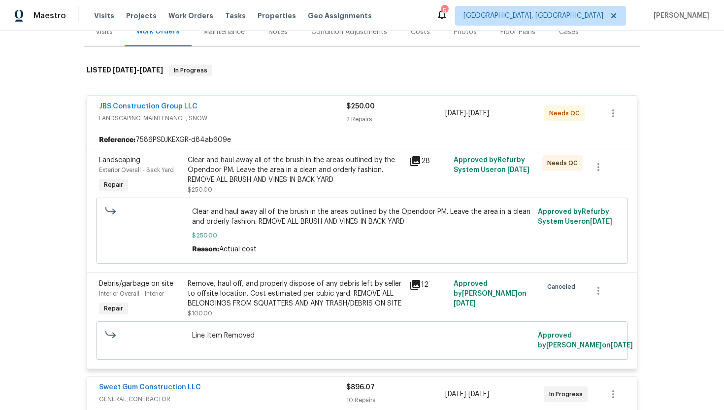
click at [407, 279] on div "12" at bounding box center [429, 298] width 44 height 45
click at [415, 284] on icon at bounding box center [416, 285] width 10 height 10
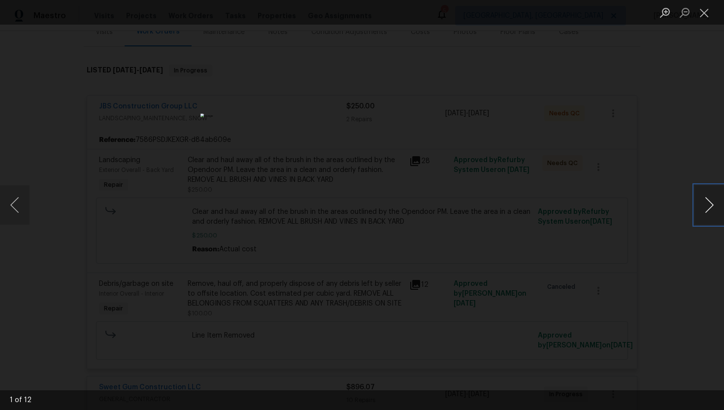
click at [704, 210] on button "Next image" at bounding box center [710, 204] width 30 height 39
click at [702, 210] on button "Next image" at bounding box center [710, 204] width 30 height 39
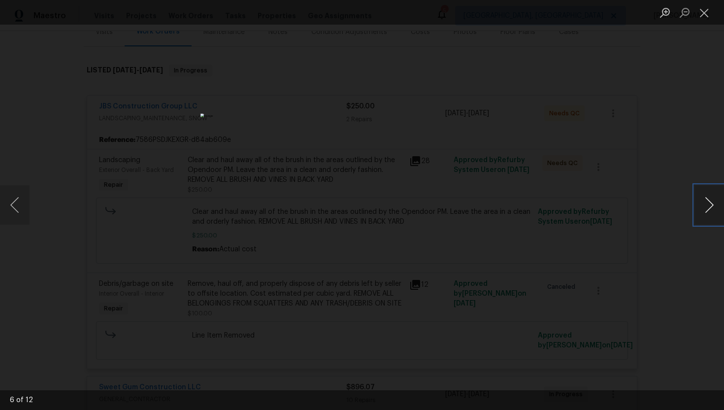
click at [702, 210] on button "Next image" at bounding box center [710, 204] width 30 height 39
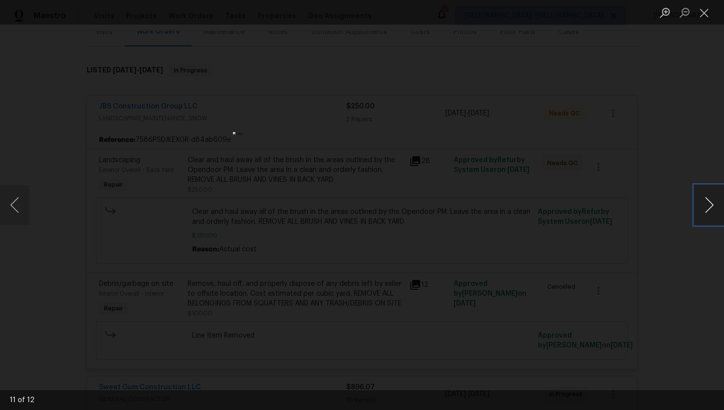
click at [702, 210] on button "Next image" at bounding box center [710, 204] width 30 height 39
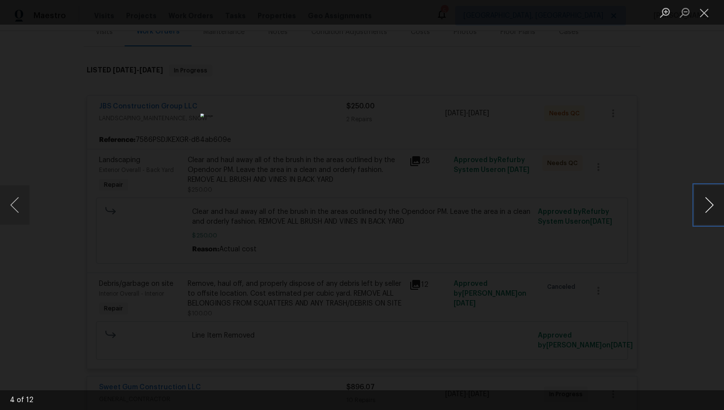
click at [702, 210] on button "Next image" at bounding box center [710, 204] width 30 height 39
click at [608, 119] on div "Lightbox" at bounding box center [362, 205] width 724 height 410
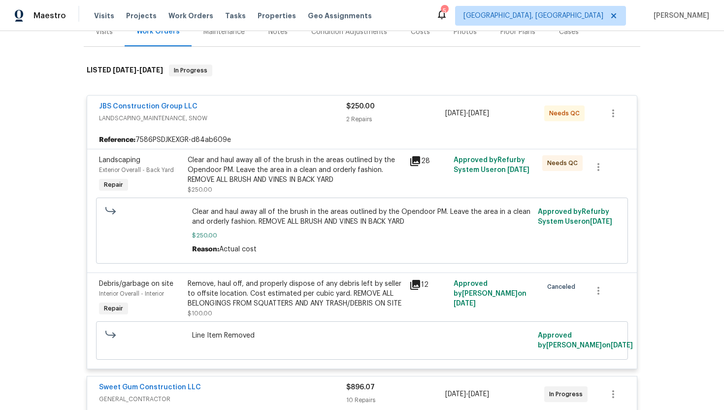
click at [420, 166] on icon at bounding box center [416, 161] width 12 height 12
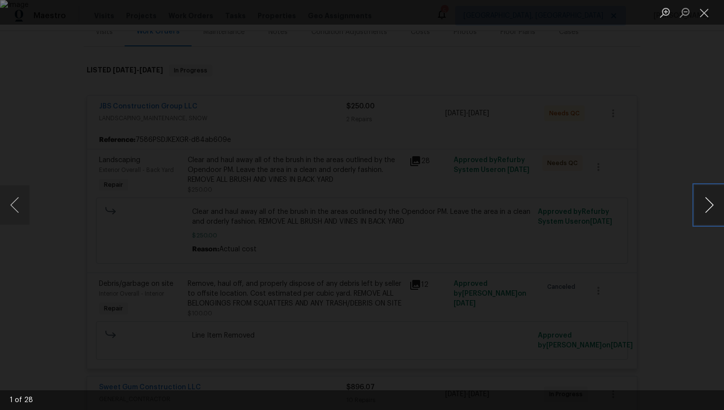
click at [710, 209] on button "Next image" at bounding box center [710, 204] width 30 height 39
click at [710, 210] on button "Next image" at bounding box center [710, 204] width 30 height 39
click at [21, 201] on button "Previous image" at bounding box center [15, 204] width 30 height 39
click at [713, 205] on button "Next image" at bounding box center [710, 204] width 30 height 39
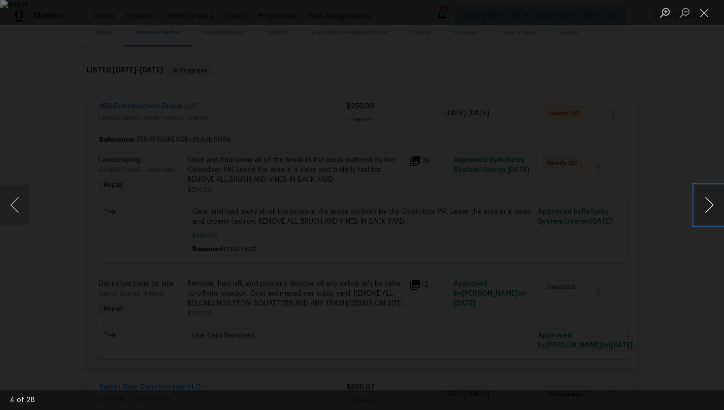
click at [713, 205] on button "Next image" at bounding box center [710, 204] width 30 height 39
click at [25, 203] on button "Previous image" at bounding box center [15, 204] width 30 height 39
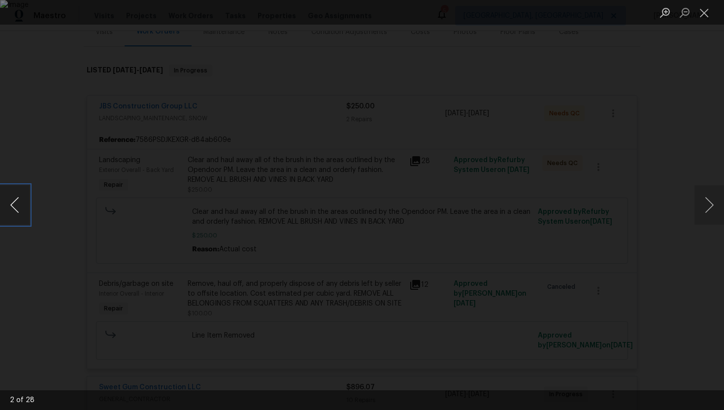
click at [9, 211] on button "Previous image" at bounding box center [15, 204] width 30 height 39
click at [710, 14] on button "Close lightbox" at bounding box center [705, 12] width 20 height 17
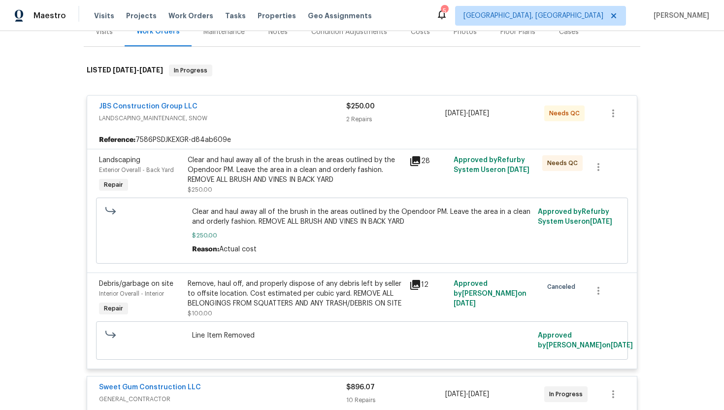
click at [414, 284] on icon at bounding box center [416, 285] width 10 height 10
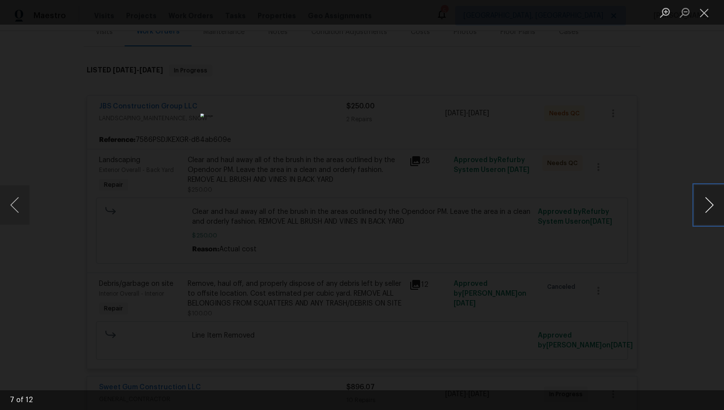
click at [703, 209] on button "Next image" at bounding box center [710, 204] width 30 height 39
click at [703, 210] on button "Next image" at bounding box center [710, 204] width 30 height 39
click at [703, 211] on button "Next image" at bounding box center [710, 204] width 30 height 39
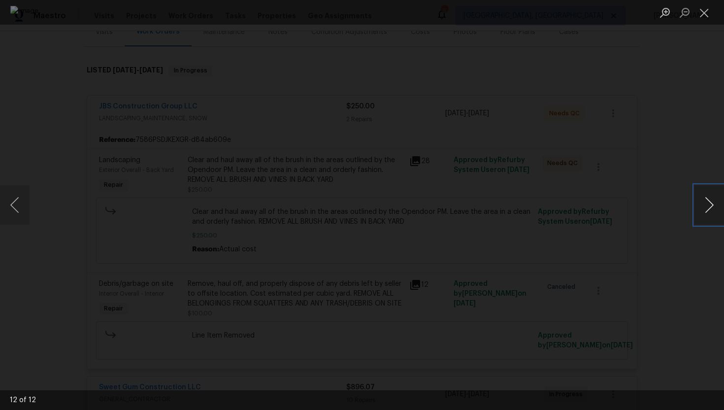
click at [703, 211] on button "Next image" at bounding box center [710, 204] width 30 height 39
click at [702, 213] on button "Next image" at bounding box center [710, 204] width 30 height 39
click at [702, 214] on button "Next image" at bounding box center [710, 204] width 30 height 39
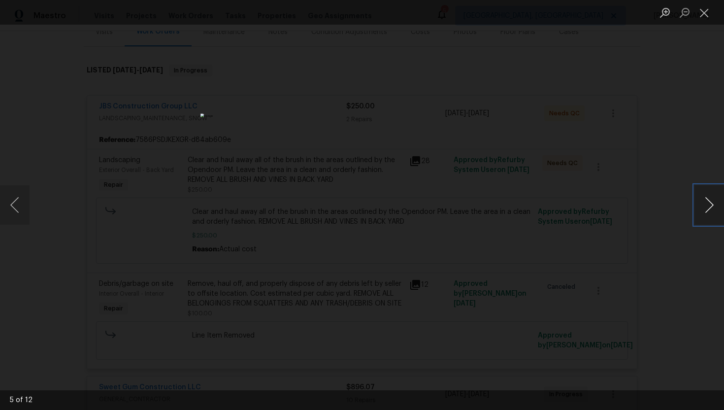
click at [702, 214] on button "Next image" at bounding box center [710, 204] width 30 height 39
click at [695, 10] on button "Close lightbox" at bounding box center [705, 12] width 20 height 17
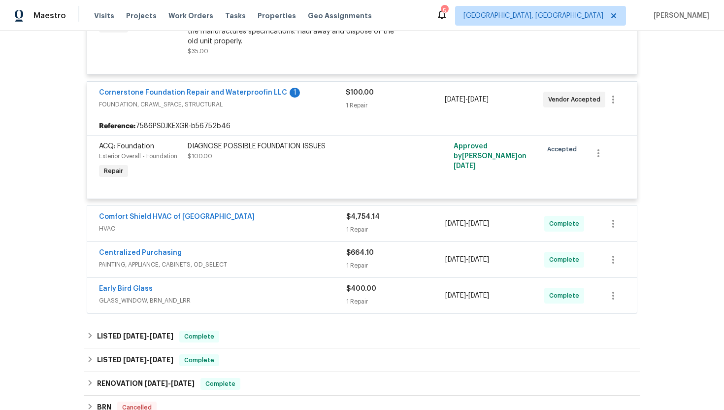
scroll to position [1253, 0]
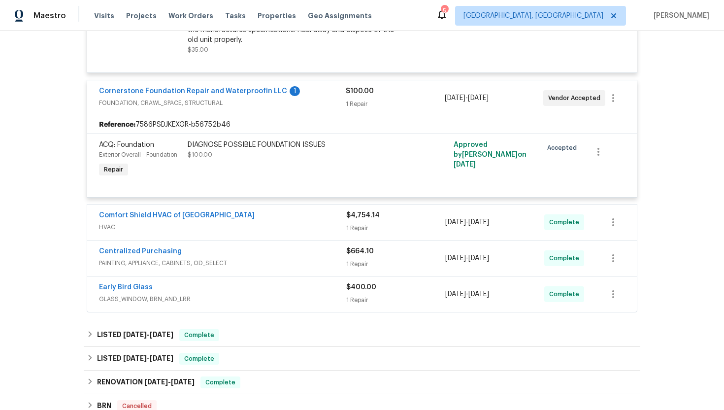
click at [304, 294] on span "GLASS_WINDOW, BRN_AND_LRR" at bounding box center [222, 299] width 247 height 10
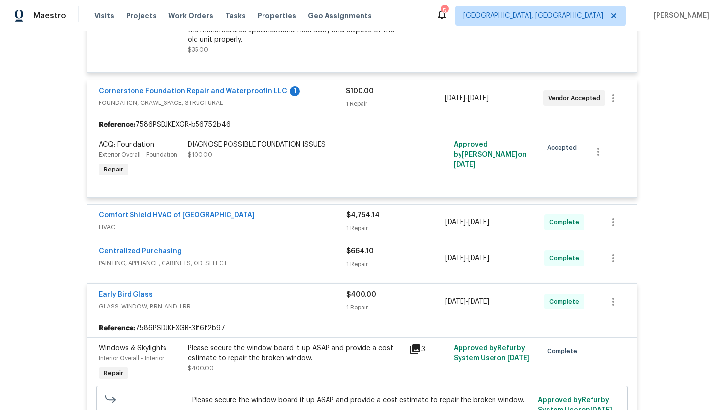
click at [420, 344] on icon at bounding box center [416, 349] width 10 height 10
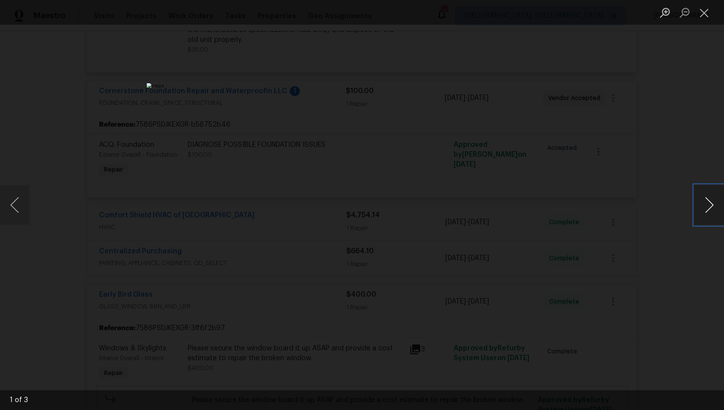
click at [712, 206] on button "Next image" at bounding box center [710, 204] width 30 height 39
click at [711, 199] on button "Next image" at bounding box center [710, 204] width 30 height 39
click at [16, 203] on button "Previous image" at bounding box center [15, 204] width 30 height 39
click at [611, 143] on div "Lightbox" at bounding box center [362, 205] width 724 height 410
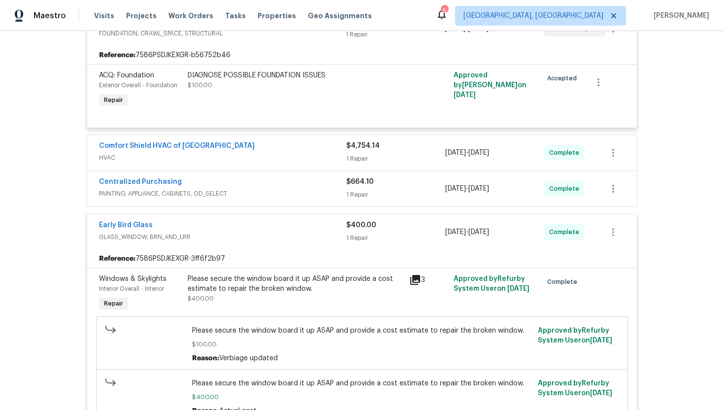
scroll to position [1340, 0]
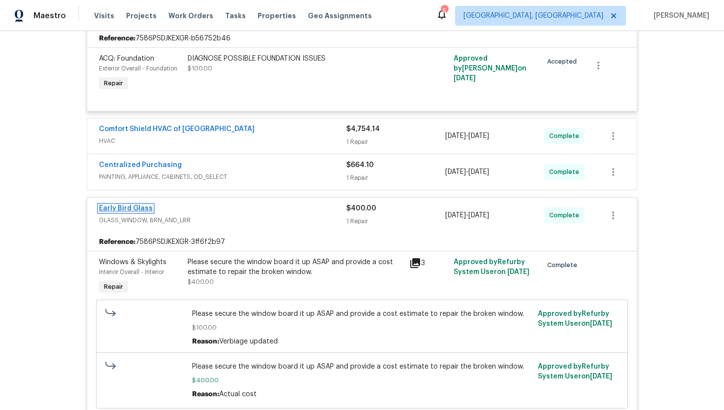
click at [131, 205] on link "Early Bird Glass" at bounding box center [126, 208] width 54 height 7
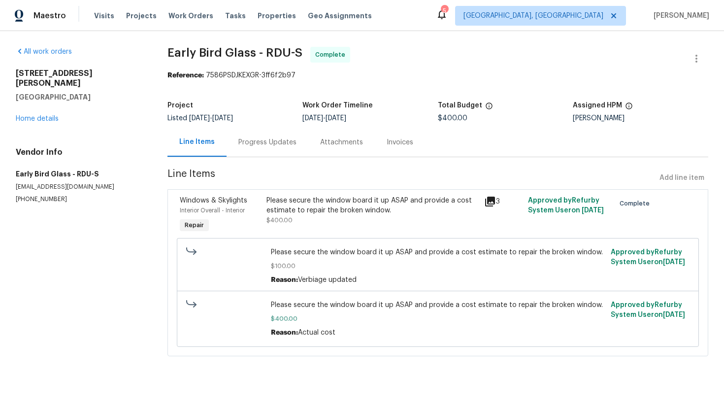
click at [262, 147] on div "Progress Updates" at bounding box center [268, 143] width 58 height 10
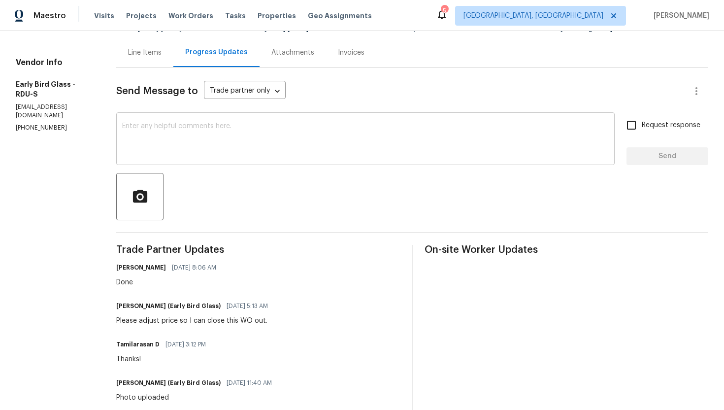
scroll to position [93, 0]
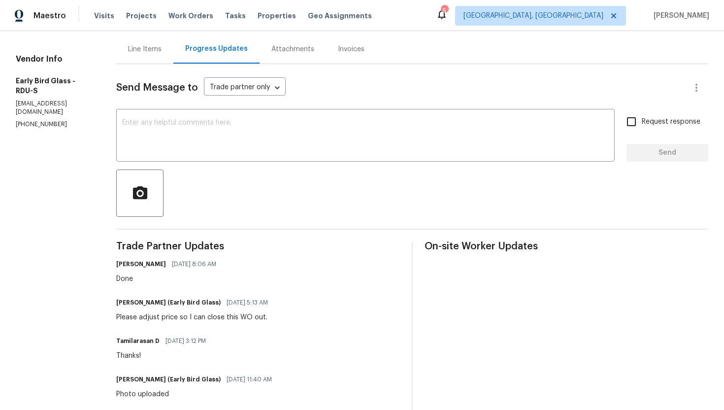
click at [159, 51] on div "Line Items" at bounding box center [145, 49] width 34 height 10
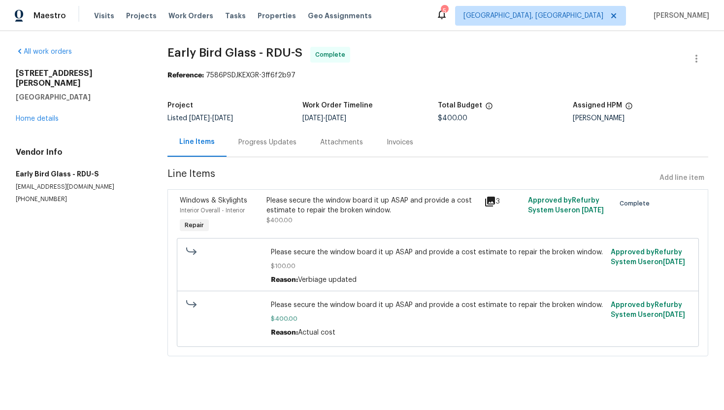
click at [494, 203] on icon at bounding box center [490, 202] width 10 height 10
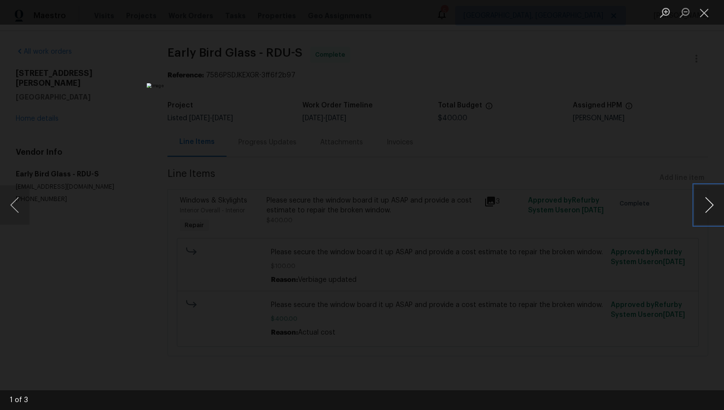
click at [708, 213] on button "Next image" at bounding box center [710, 204] width 30 height 39
click at [699, 25] on div "Lightbox" at bounding box center [362, 205] width 724 height 410
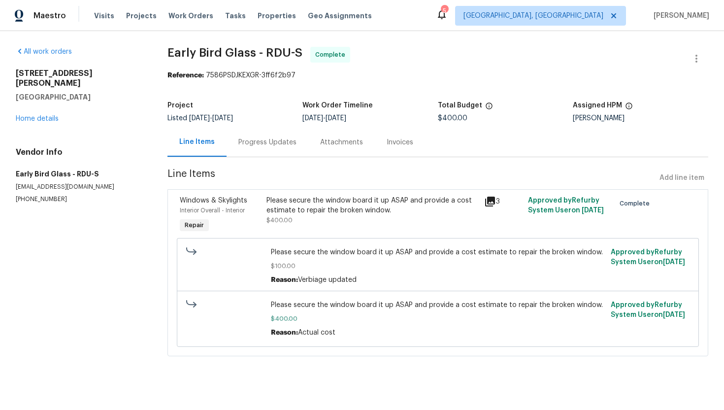
click at [262, 142] on div "Progress Updates" at bounding box center [268, 143] width 58 height 10
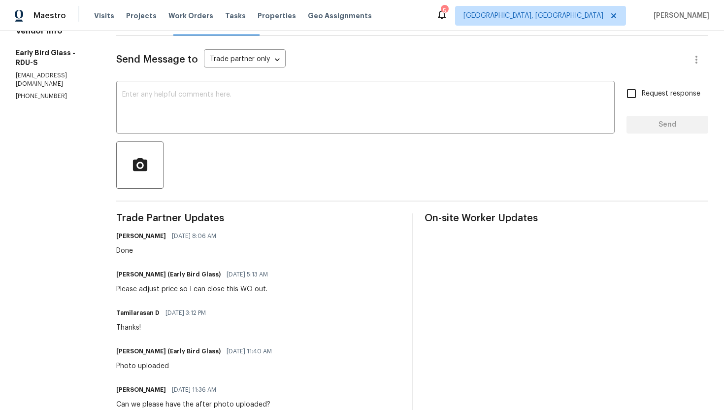
scroll to position [8, 0]
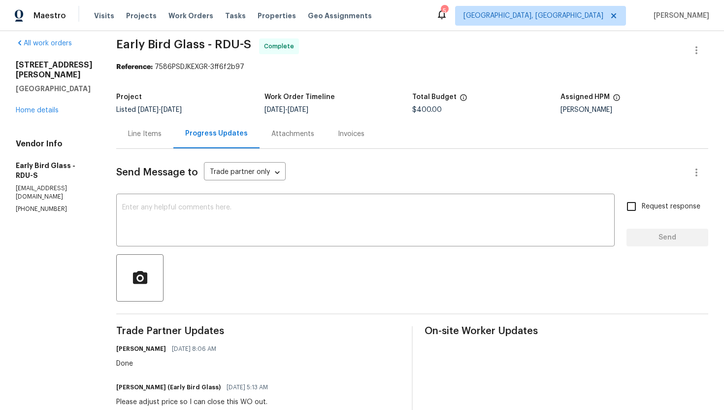
click at [138, 137] on div "Line Items" at bounding box center [145, 134] width 34 height 10
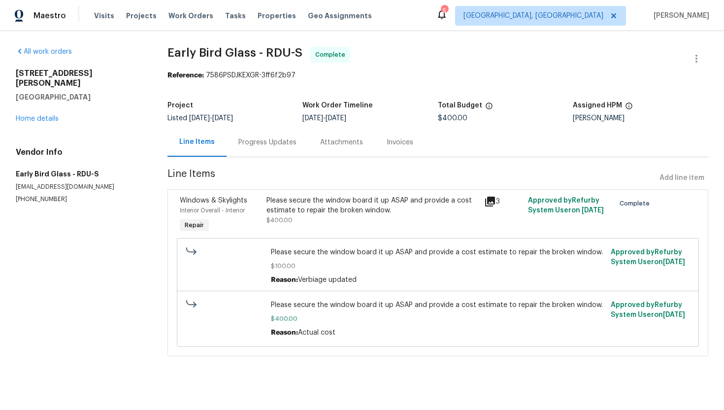
click at [489, 200] on icon at bounding box center [490, 202] width 10 height 10
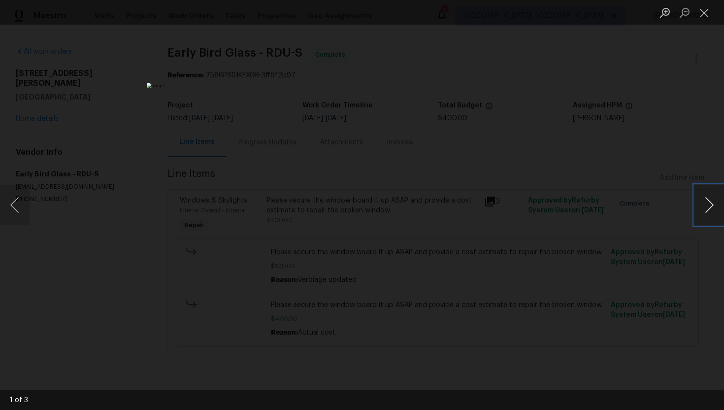
click at [712, 218] on button "Next image" at bounding box center [710, 204] width 30 height 39
click at [711, 218] on button "Next image" at bounding box center [710, 204] width 30 height 39
click at [641, 143] on div "Lightbox" at bounding box center [362, 205] width 724 height 410
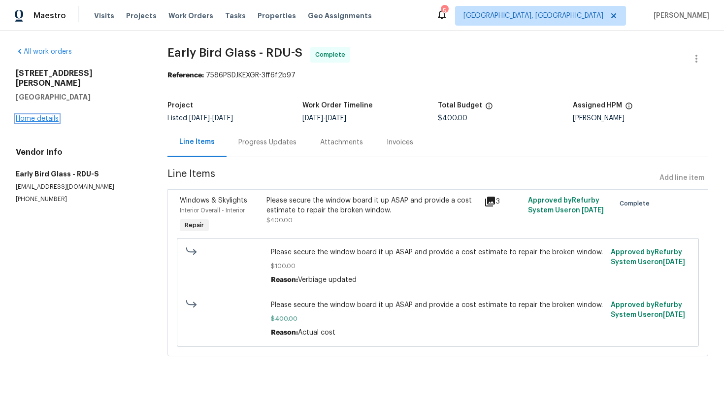
click at [44, 115] on link "Home details" at bounding box center [37, 118] width 43 height 7
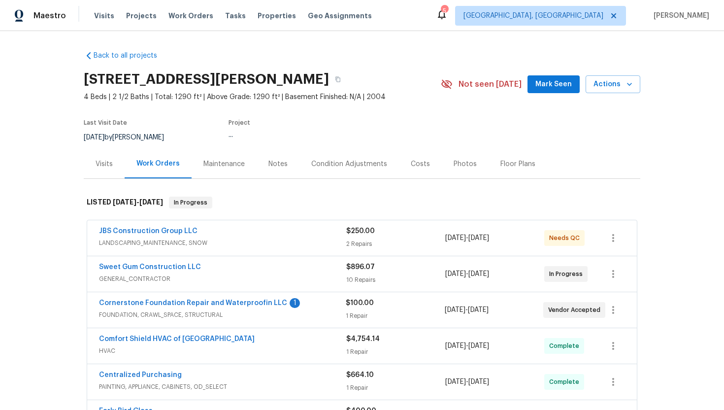
click at [109, 169] on div "Visits" at bounding box center [104, 163] width 41 height 29
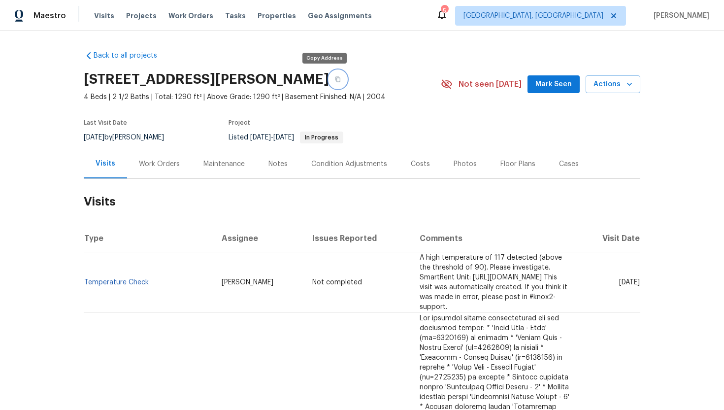
click at [329, 85] on button "button" at bounding box center [338, 79] width 18 height 18
click at [153, 157] on div "Work Orders" at bounding box center [159, 163] width 65 height 29
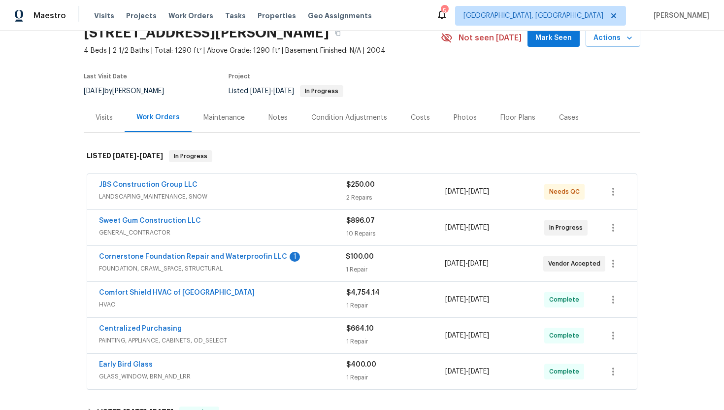
scroll to position [119, 0]
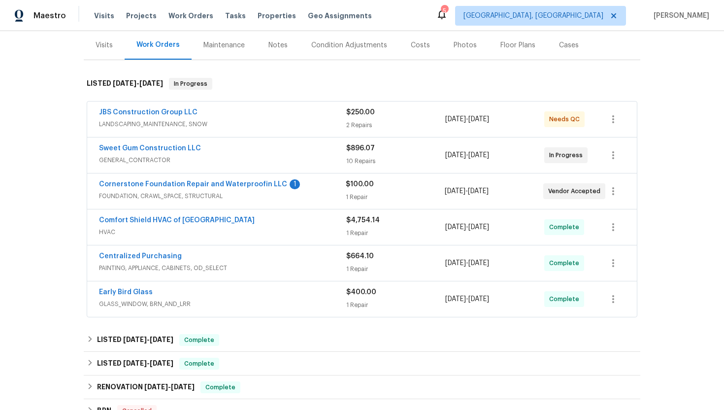
click at [221, 228] on span "HVAC" at bounding box center [222, 232] width 247 height 10
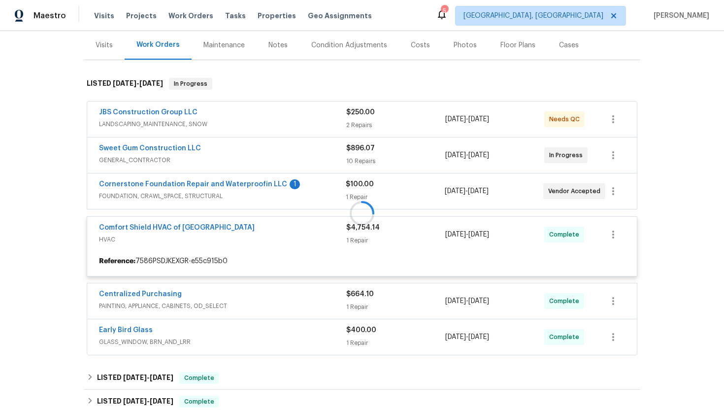
drag, startPoint x: 197, startPoint y: 227, endPoint x: 87, endPoint y: 225, distance: 109.9
click at [87, 225] on div at bounding box center [362, 213] width 557 height 290
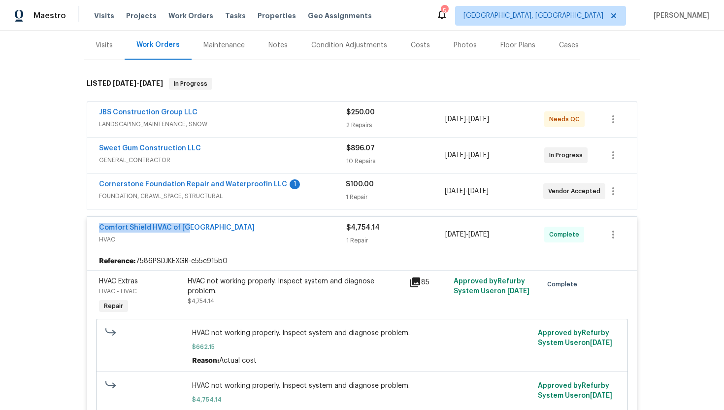
drag, startPoint x: 200, startPoint y: 228, endPoint x: 69, endPoint y: 228, distance: 131.1
click at [69, 228] on div "Back to all projects [STREET_ADDRESS][PERSON_NAME] 4 Beds | 2 1/2 Baths | Total…" at bounding box center [362, 220] width 724 height 379
copy link "Comfort Shield HVAC of [GEOGRAPHIC_DATA]"
drag, startPoint x: 520, startPoint y: 237, endPoint x: 432, endPoint y: 237, distance: 88.7
click at [432, 237] on div "Comfort Shield HVAC of NC HVAC $4,754.14 1 Repair [DATE] - [DATE] Complete" at bounding box center [350, 235] width 503 height 24
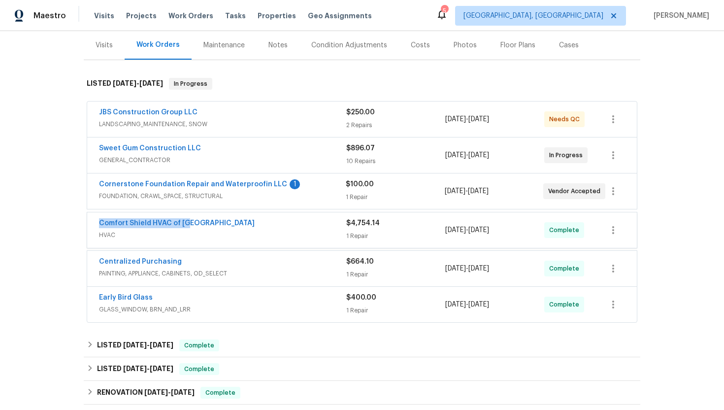
copy div "[DATE] - [DATE]"
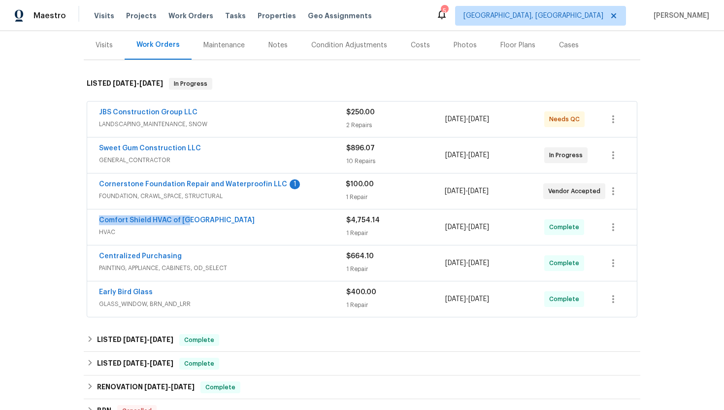
scroll to position [128, 0]
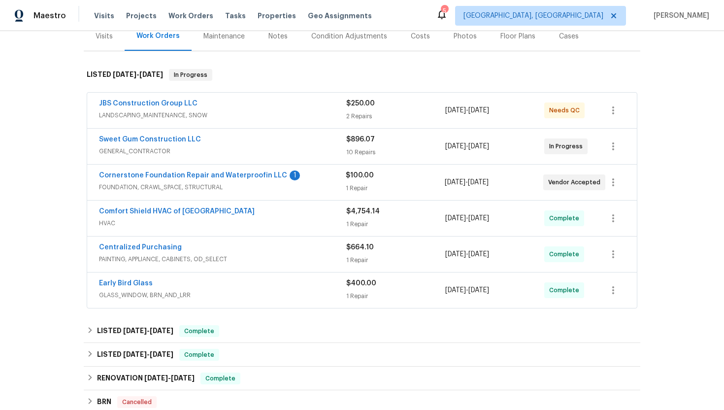
click at [104, 33] on div "Visits" at bounding box center [104, 37] width 17 height 10
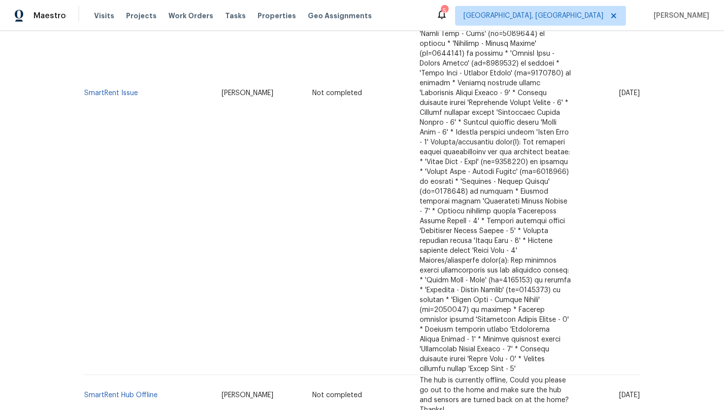
scroll to position [548, 0]
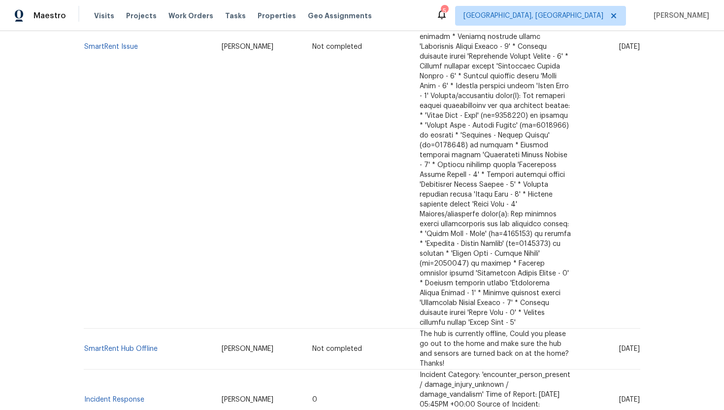
drag, startPoint x: 601, startPoint y: 208, endPoint x: 637, endPoint y: 213, distance: 36.2
click at [637, 370] on td "[DATE]" at bounding box center [610, 400] width 62 height 61
copy span "[DATE]"
click at [123, 396] on link "Incident Response" at bounding box center [114, 399] width 60 height 7
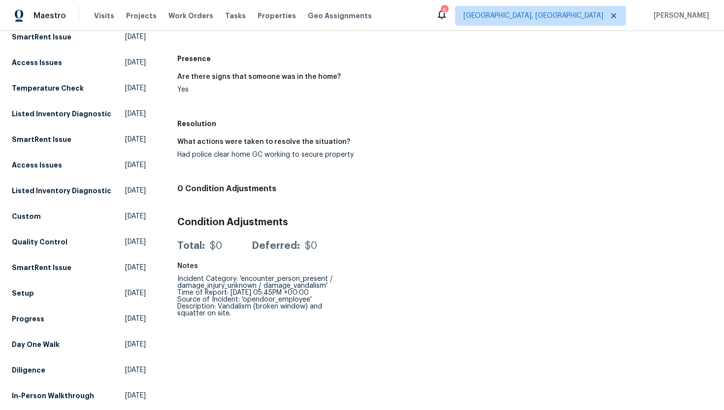
scroll to position [59, 0]
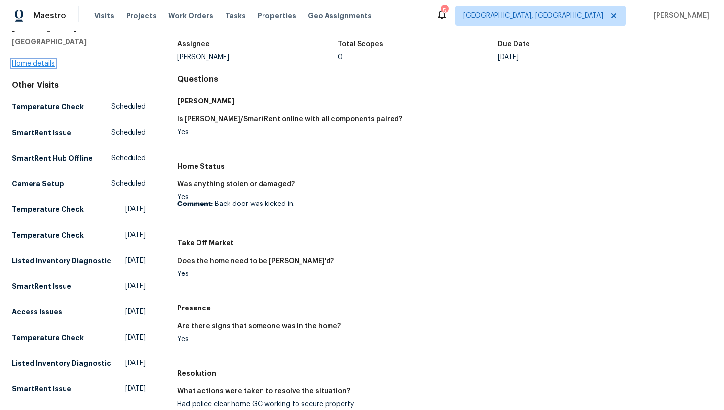
click at [39, 60] on link "Home details" at bounding box center [33, 63] width 43 height 7
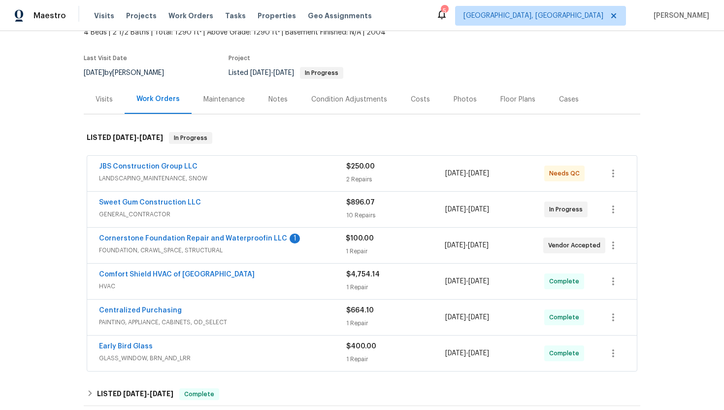
scroll to position [84, 0]
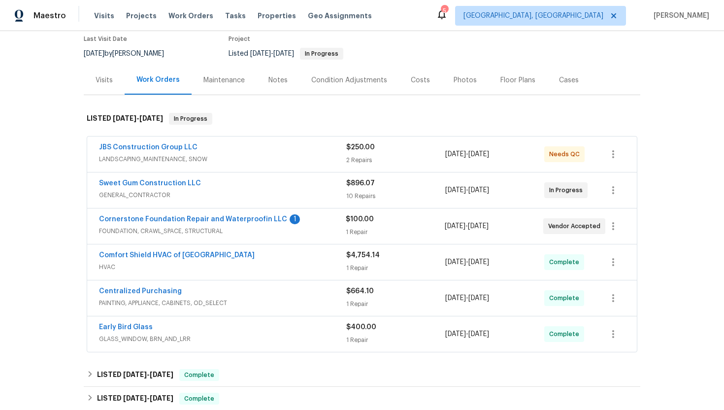
click at [231, 168] on div "JBS Construction Group LLC LANDSCAPING_MAINTENANCE, SNOW $250.00 2 Repairs [DAT…" at bounding box center [362, 154] width 550 height 35
click at [242, 186] on div "Sweet Gum Construction LLC" at bounding box center [222, 184] width 247 height 12
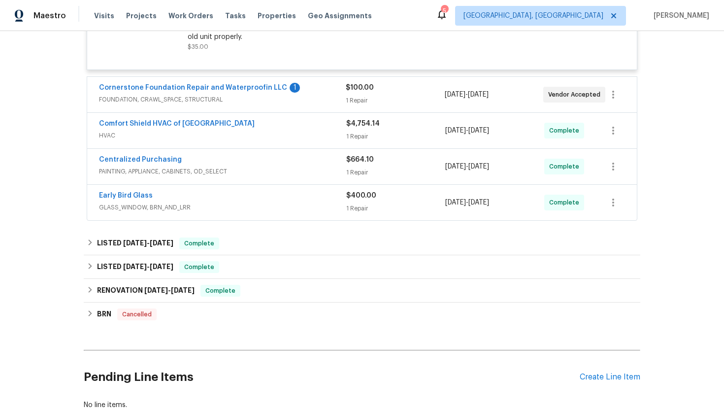
scroll to position [991, 0]
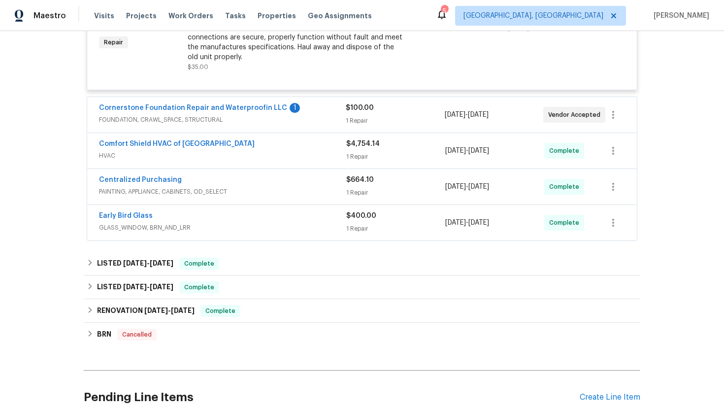
click at [289, 115] on span "FOUNDATION, CRAWL_SPACE, STRUCTURAL" at bounding box center [222, 120] width 247 height 10
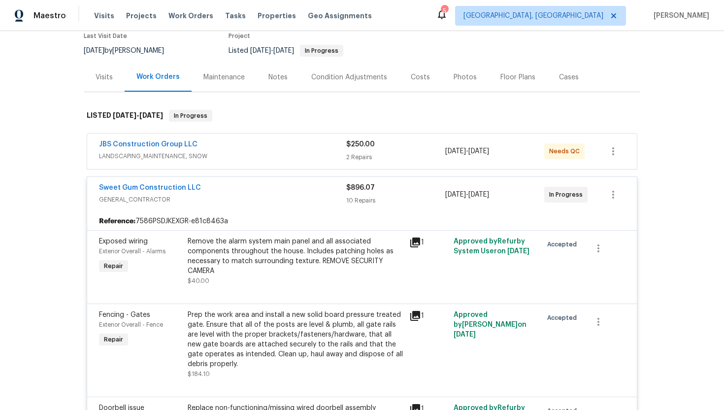
scroll to position [92, 0]
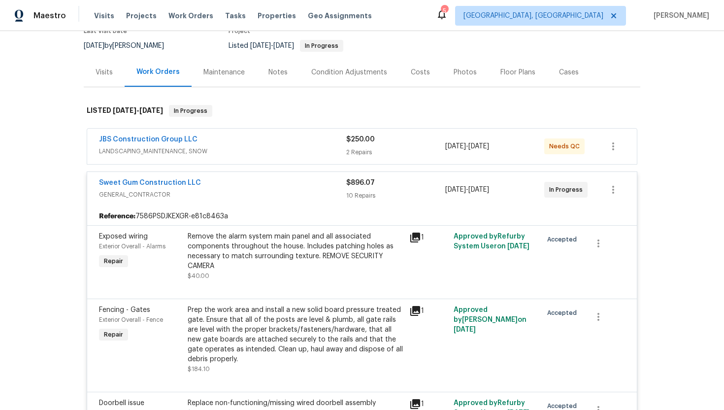
click at [104, 80] on div "Visits" at bounding box center [104, 72] width 41 height 29
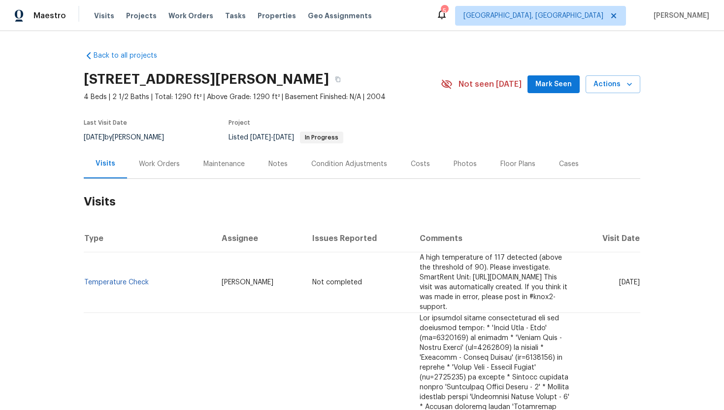
click at [162, 175] on div "Work Orders" at bounding box center [159, 163] width 65 height 29
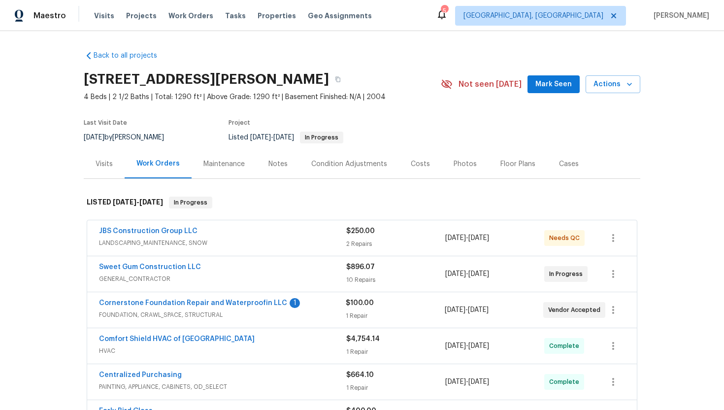
scroll to position [118, 0]
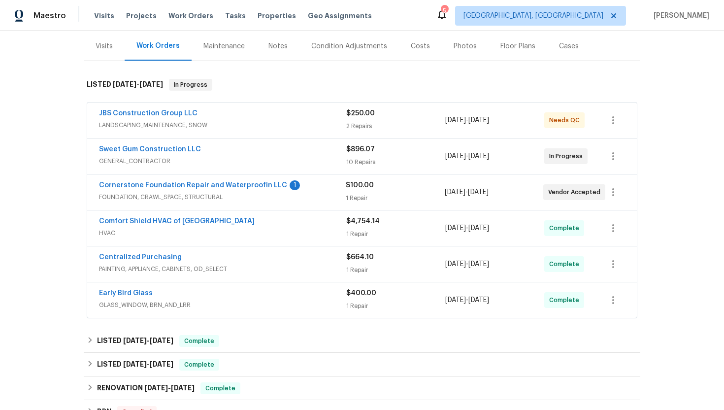
click at [203, 197] on span "FOUNDATION, CRAWL_SPACE, STRUCTURAL" at bounding box center [222, 197] width 247 height 10
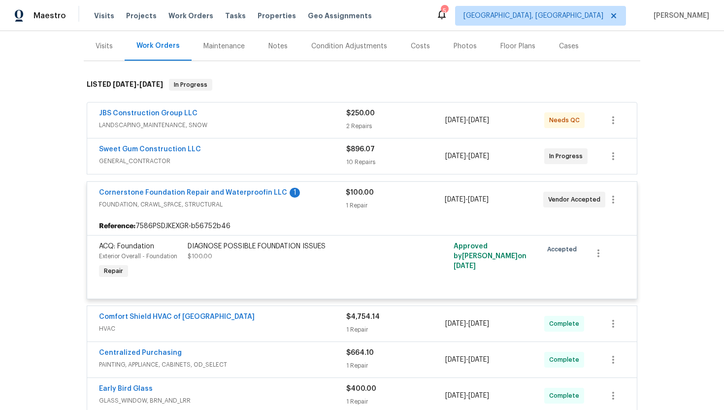
click at [203, 167] on div "Sweet Gum Construction LLC GENERAL_CONTRACTOR" at bounding box center [222, 156] width 247 height 24
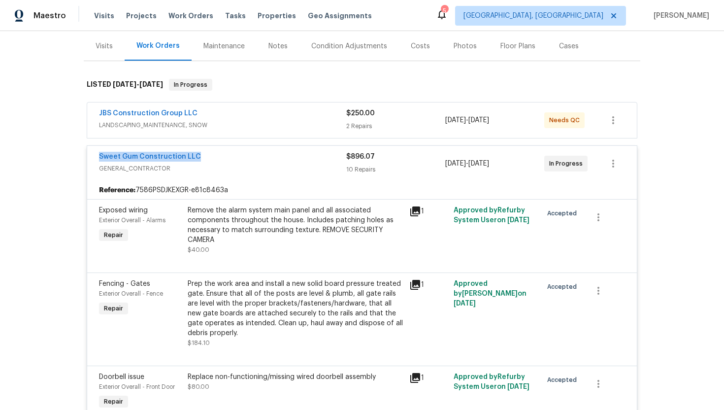
drag, startPoint x: 187, startPoint y: 156, endPoint x: 93, endPoint y: 154, distance: 93.7
click at [93, 154] on div "Sweet Gum Construction LLC GENERAL_CONTRACTOR $896.07 10 Repairs [DATE] - [DATE…" at bounding box center [362, 163] width 550 height 35
copy link "Sweet Gum Construction LLC"
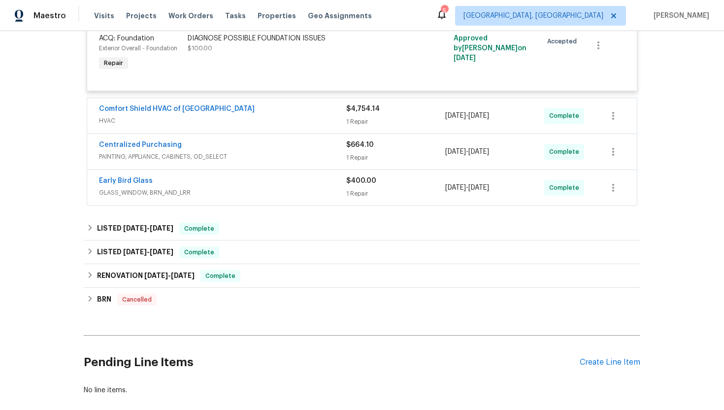
scroll to position [1150, 0]
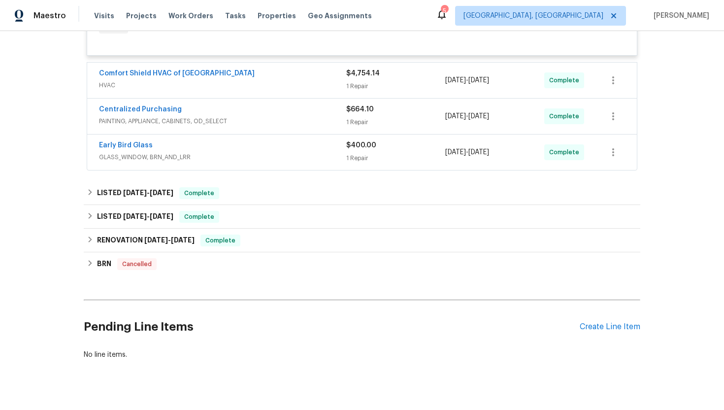
click at [210, 152] on span "GLASS_WINDOW, BRN_AND_LRR" at bounding box center [222, 157] width 247 height 10
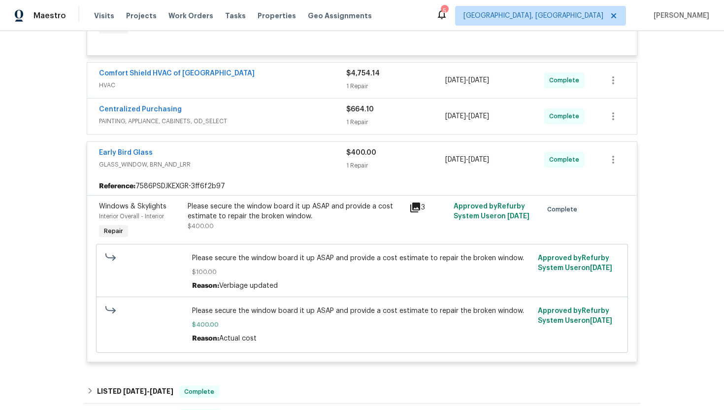
click at [417, 203] on icon at bounding box center [416, 208] width 10 height 10
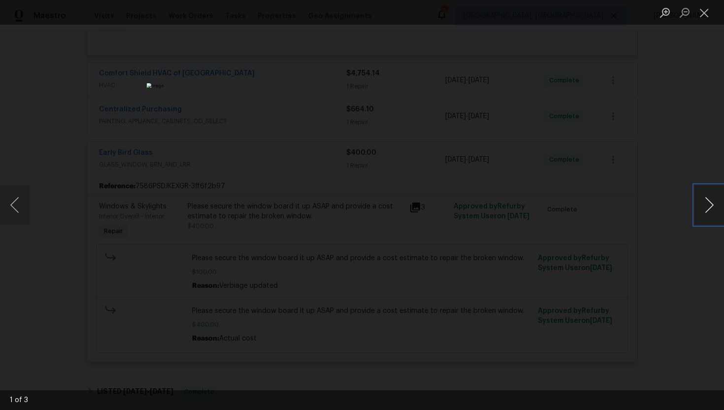
click at [713, 206] on button "Next image" at bounding box center [710, 204] width 30 height 39
click at [657, 149] on div "Lightbox" at bounding box center [362, 205] width 724 height 410
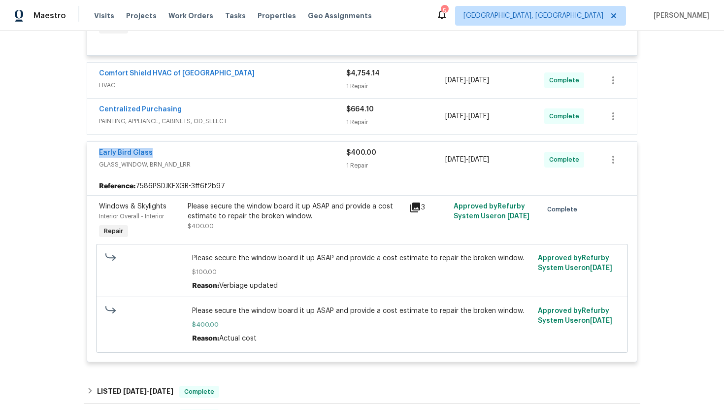
drag, startPoint x: 161, startPoint y: 138, endPoint x: 90, endPoint y: 136, distance: 71.0
click at [89, 142] on div "Early Bird Glass GLASS_WINDOW, BRN_AND_LRR $400.00 1 Repair [DATE] - [DATE] Com…" at bounding box center [362, 159] width 550 height 35
copy link "Early Bird Glass"
drag, startPoint x: 487, startPoint y: 211, endPoint x: 451, endPoint y: 211, distance: 36.0
click at [451, 211] on div "Approved by Refurby System User on [DATE]" at bounding box center [495, 221] width 89 height 45
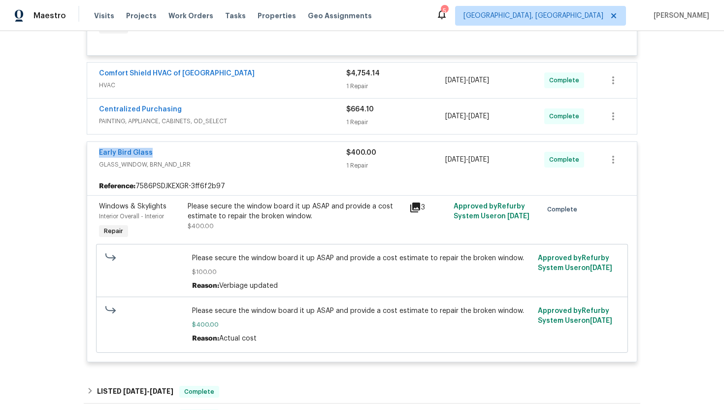
copy span "[DATE]"
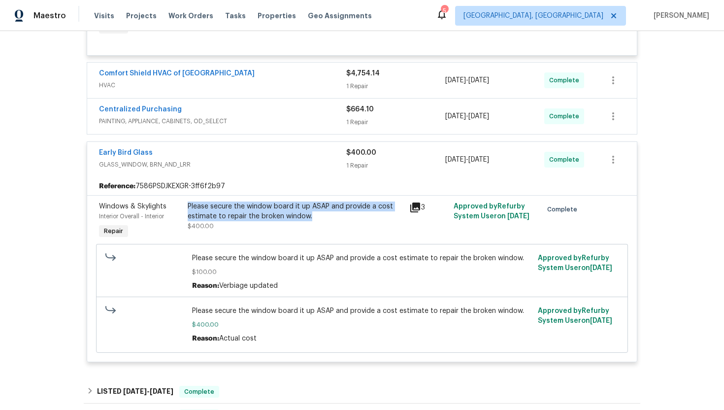
drag, startPoint x: 331, startPoint y: 204, endPoint x: 187, endPoint y: 190, distance: 144.6
click at [187, 199] on div "Please secure the window board it up ASAP and provide a cost estimate to repair…" at bounding box center [296, 221] width 222 height 45
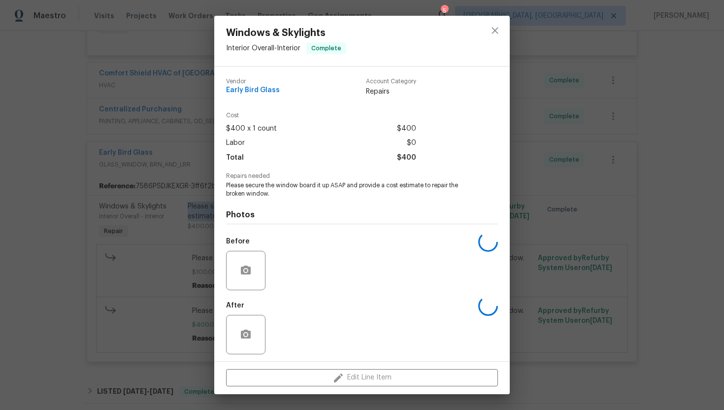
copy div "Please secure the window board it up ASAP and provide a cost estimate to repair…"
click at [496, 35] on icon "close" at bounding box center [495, 31] width 12 height 12
